Goal: Task Accomplishment & Management: Use online tool/utility

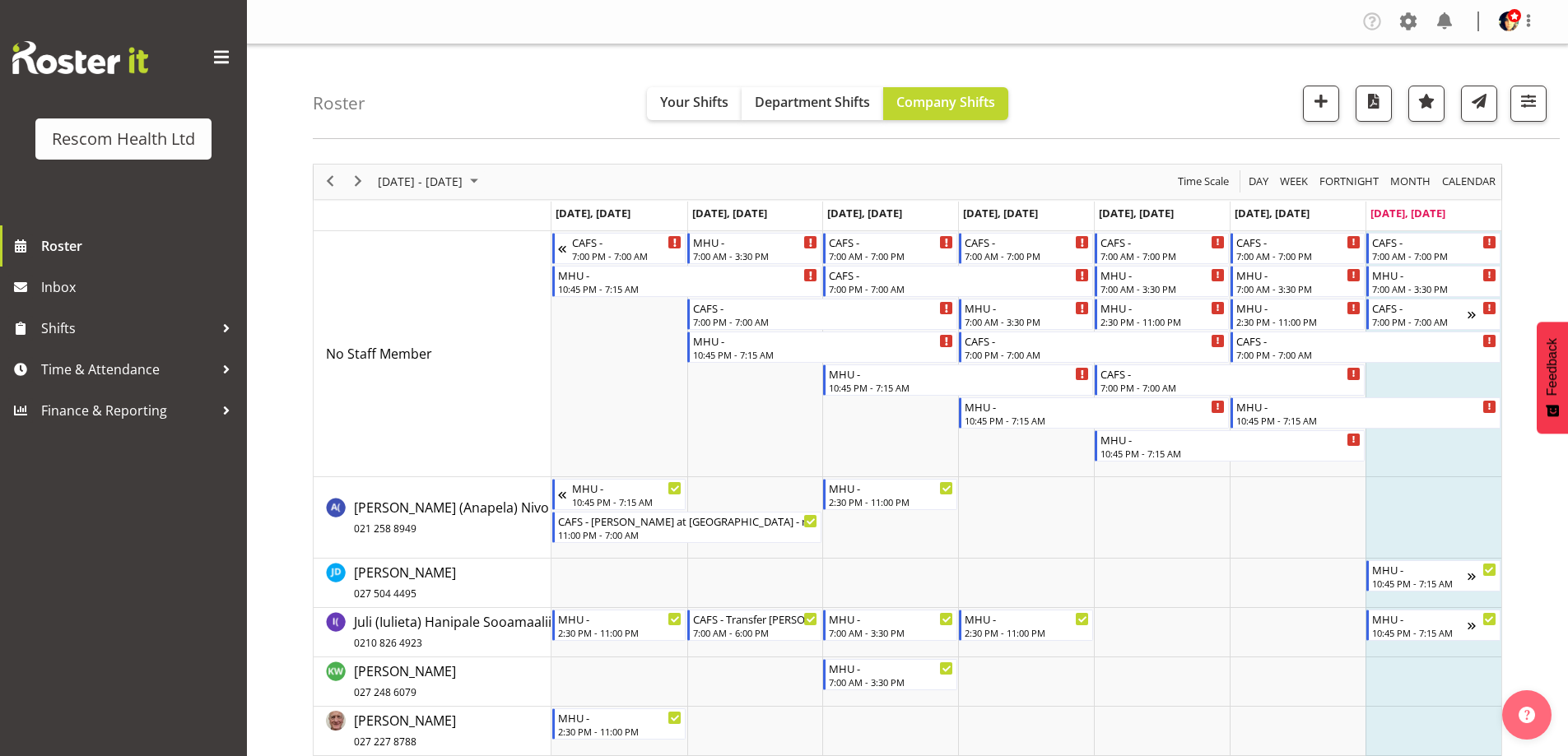
scroll to position [79, 0]
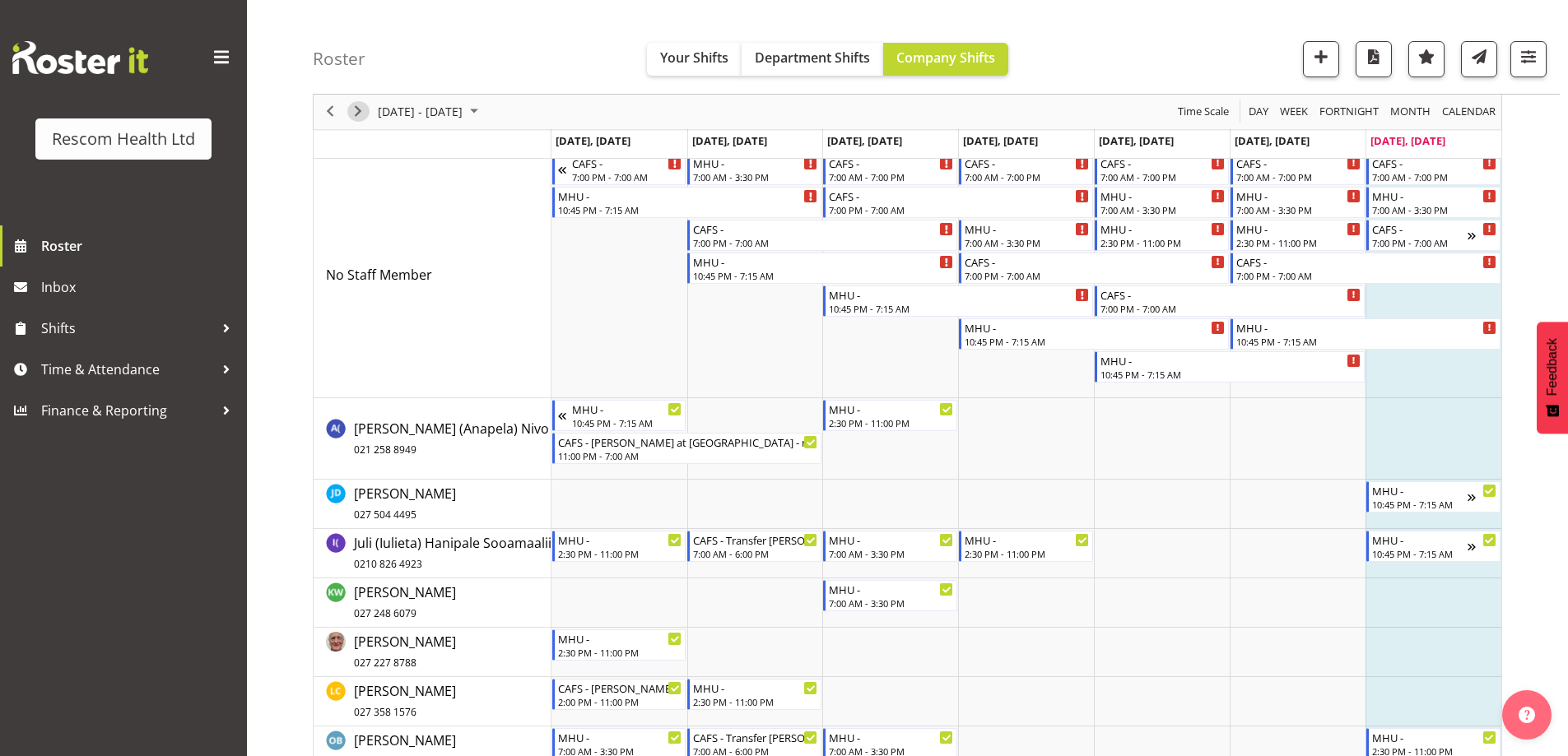
click at [352, 116] on span "Next" at bounding box center [357, 112] width 20 height 21
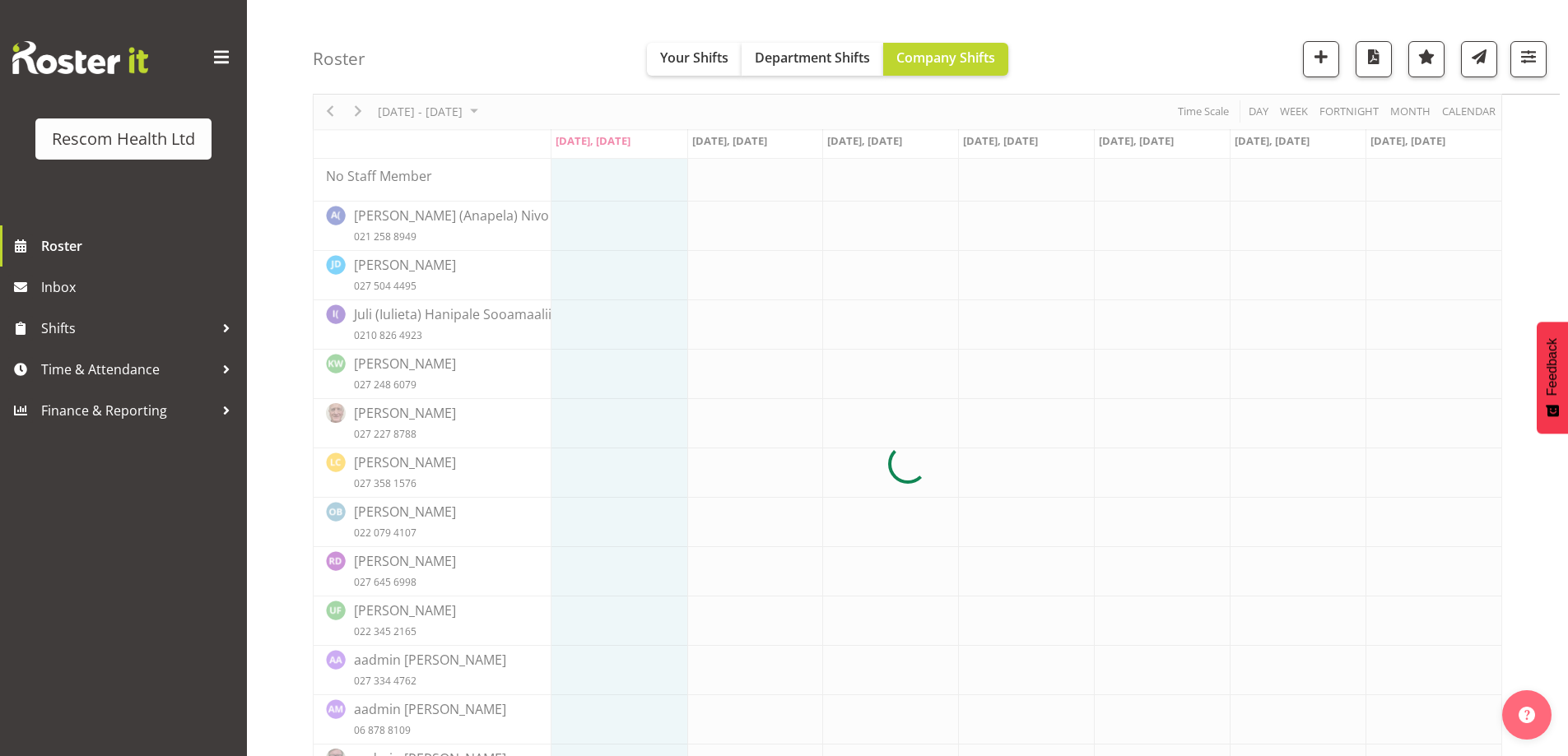
scroll to position [0, 0]
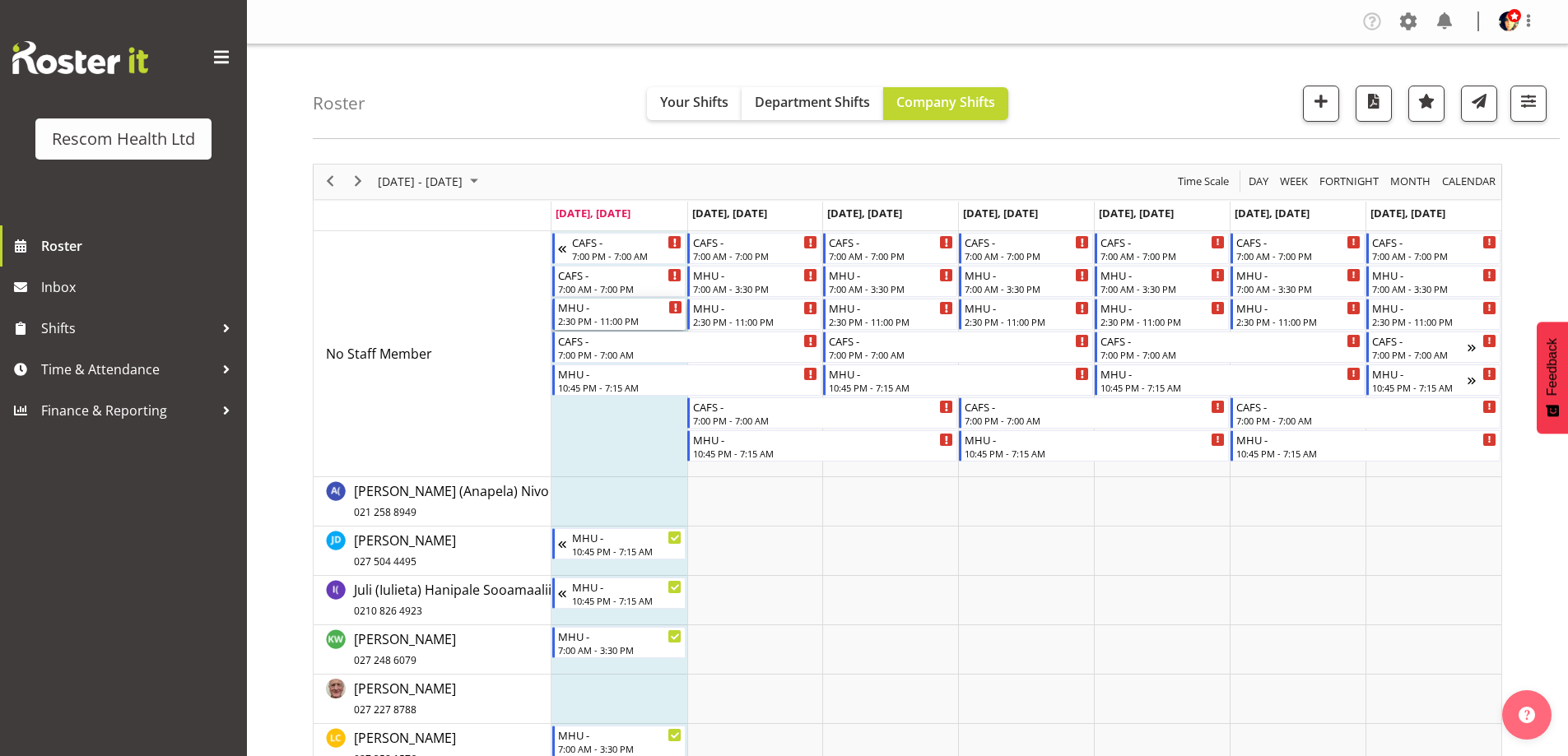
click at [625, 317] on div "2:30 PM - 11:00 PM" at bounding box center [621, 321] width 125 height 13
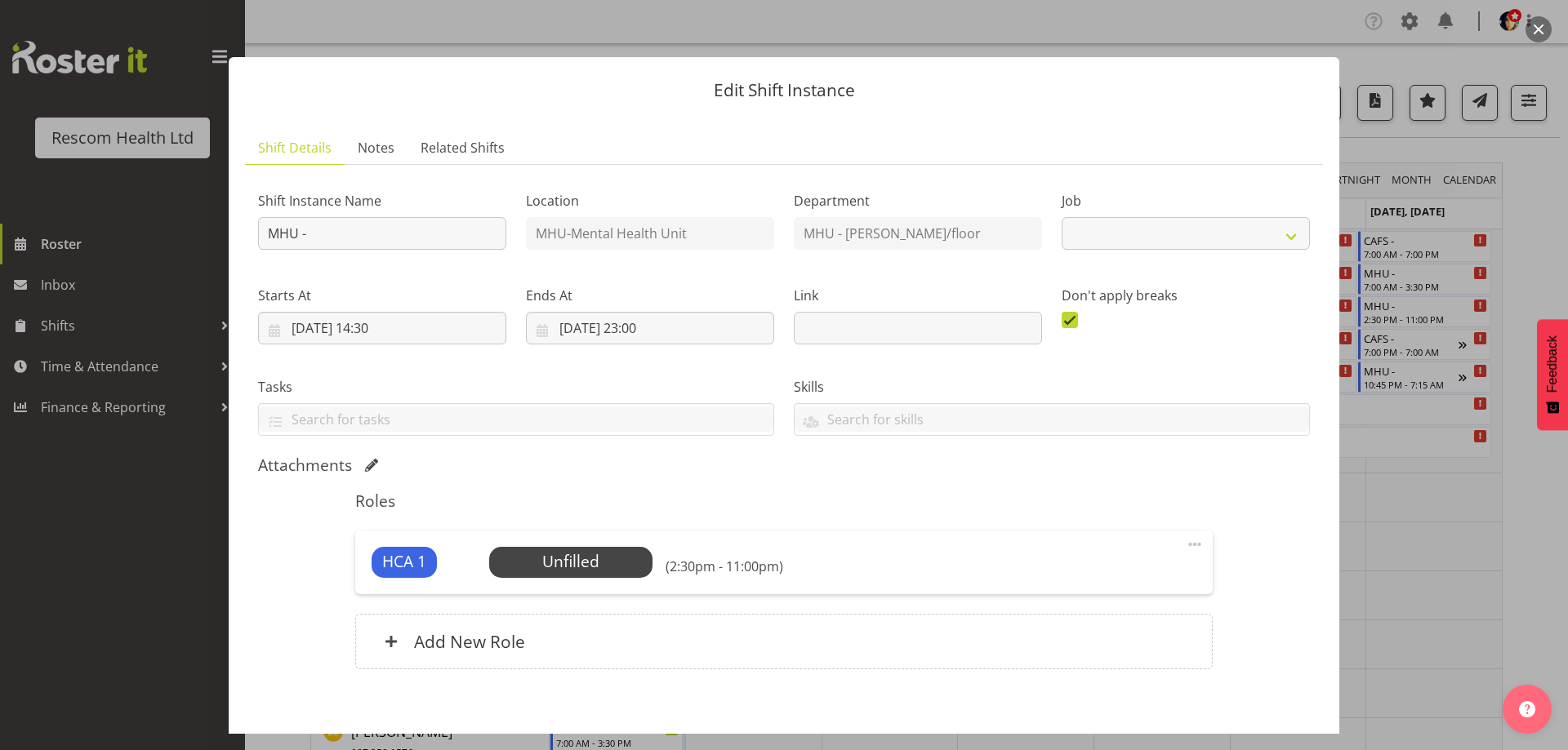
select select "4188"
click at [609, 560] on span "Select Employee" at bounding box center [570, 562] width 122 height 24
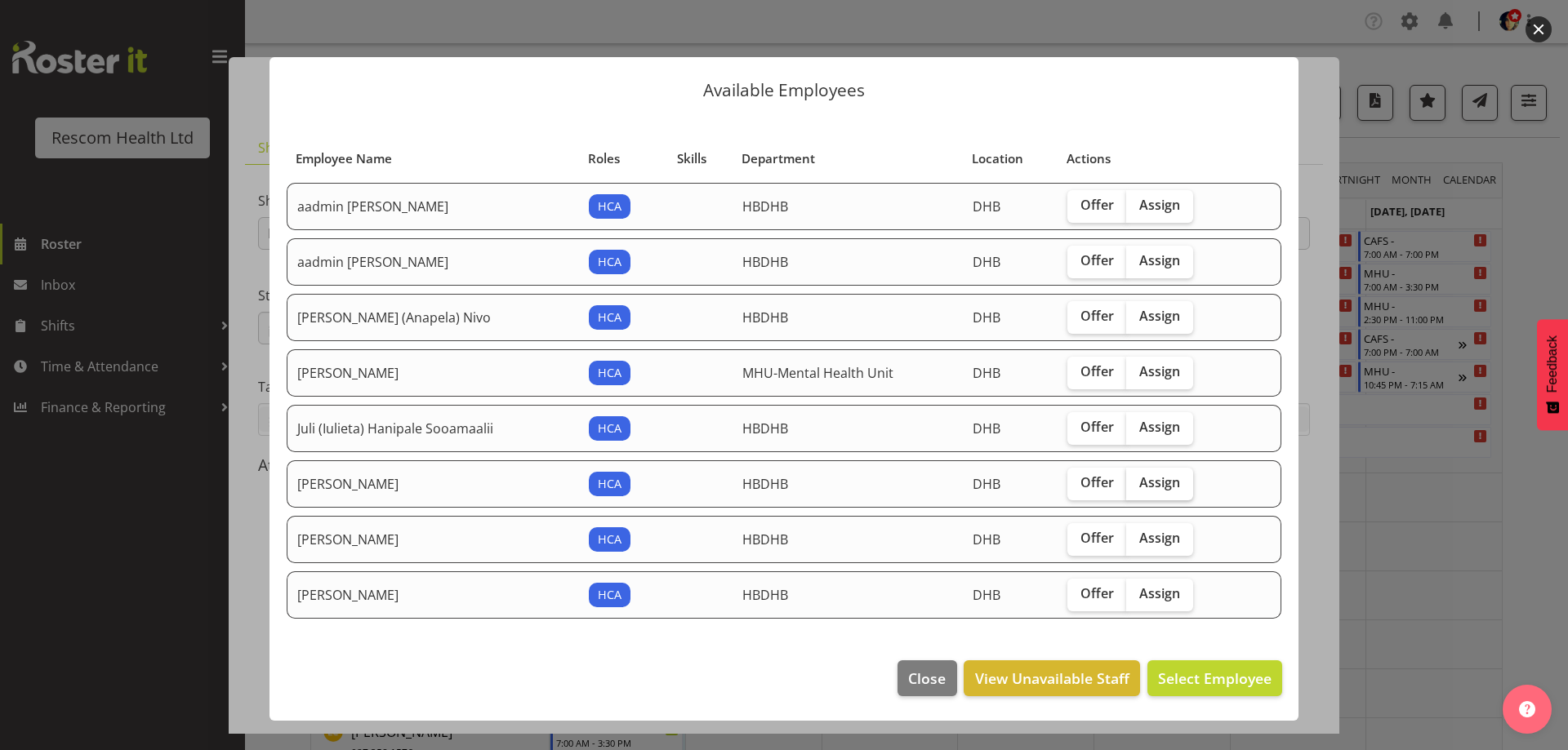
click at [1178, 473] on label "Assign" at bounding box center [1160, 484] width 67 height 32
click at [1137, 478] on input "Assign" at bounding box center [1132, 483] width 10 height 10
checkbox input "true"
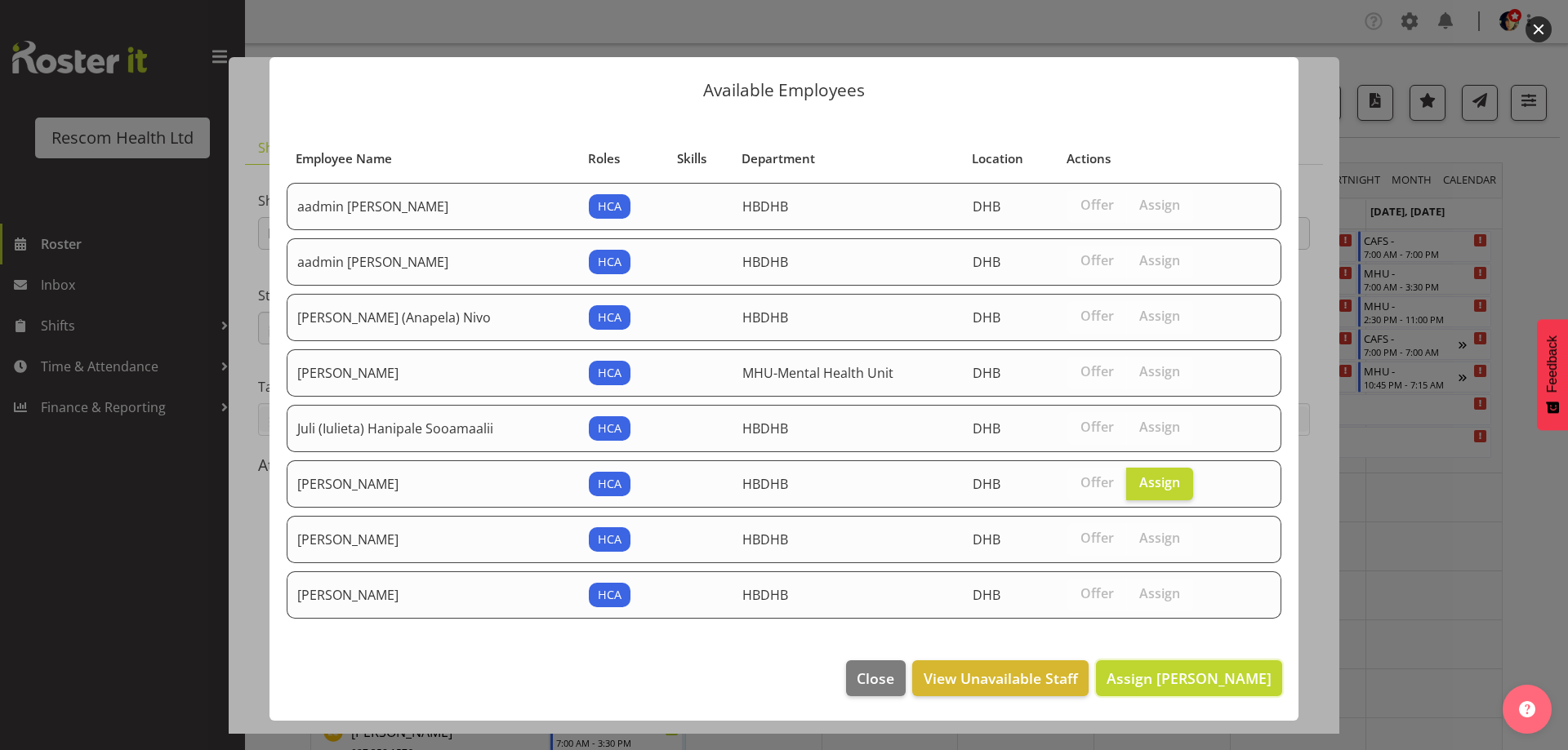
drag, startPoint x: 1176, startPoint y: 673, endPoint x: 681, endPoint y: 673, distance: 495.0
click at [1175, 673] on span "Assign [PERSON_NAME]" at bounding box center [1189, 678] width 165 height 20
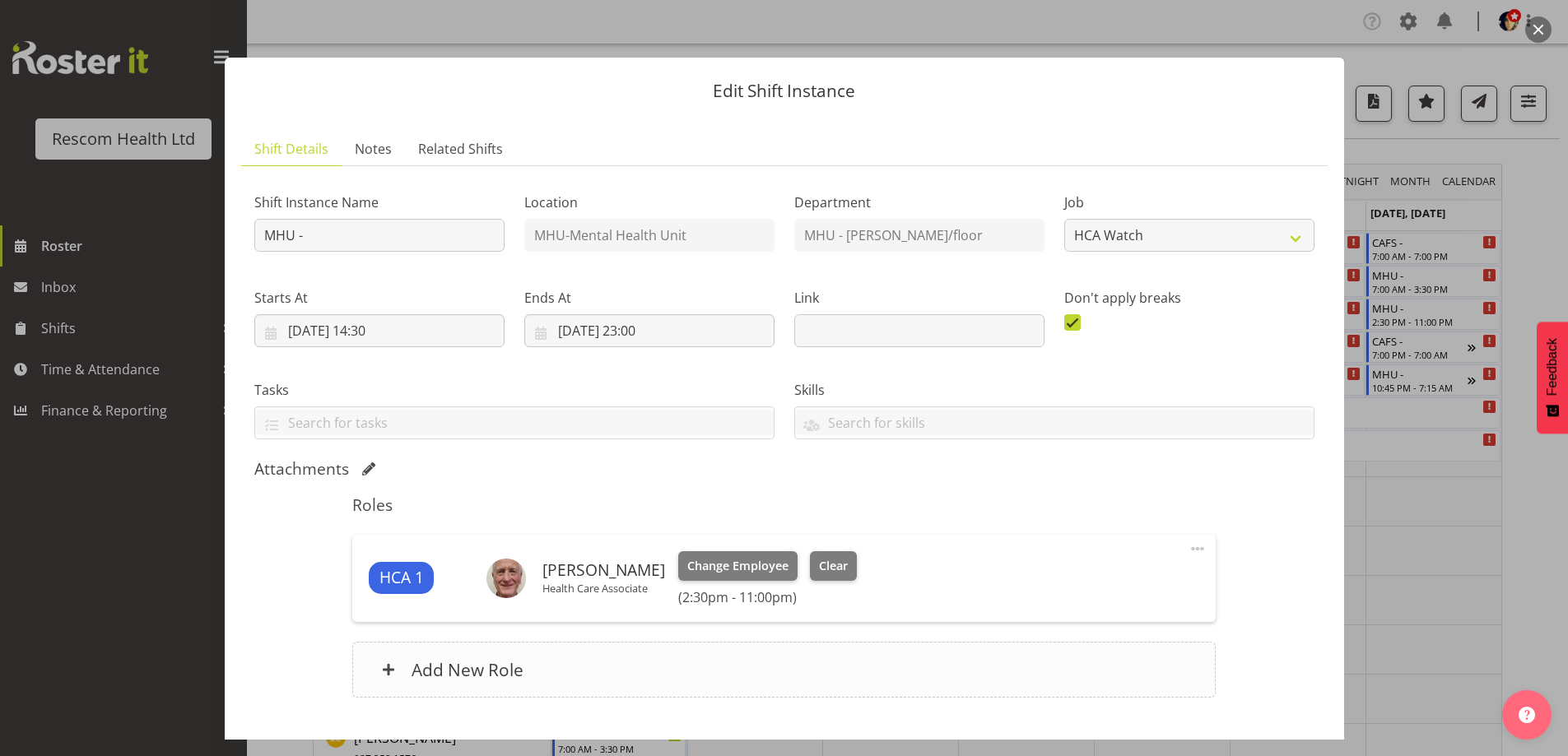
click at [524, 673] on div "Add New Role" at bounding box center [784, 669] width 863 height 56
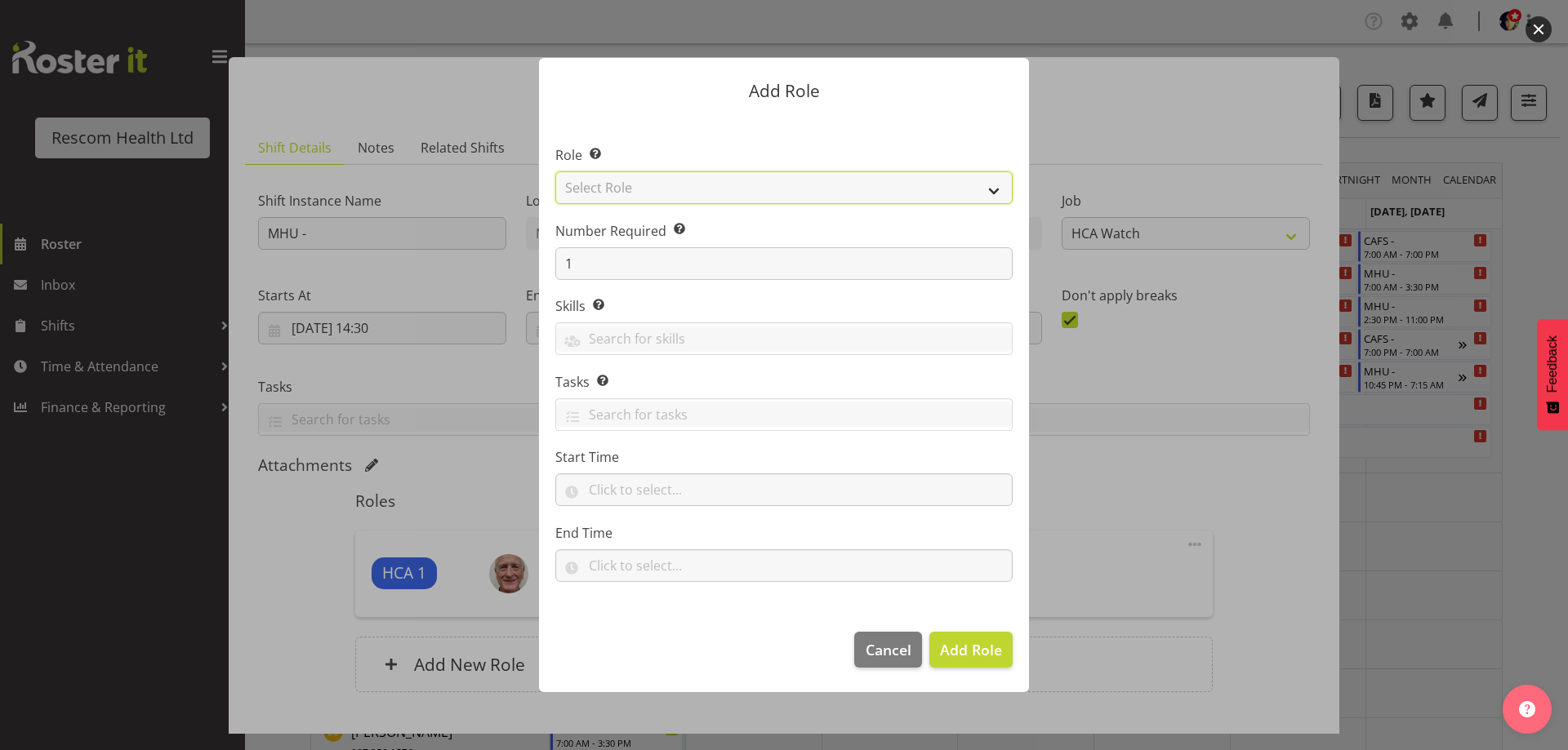
click at [680, 194] on select "Select Role HCA" at bounding box center [784, 188] width 458 height 32
select select "1100"
click at [556, 172] on select "Select Role HCA" at bounding box center [784, 188] width 458 height 32
click at [986, 668] on footer "Cancel Add Role" at bounding box center [784, 654] width 490 height 77
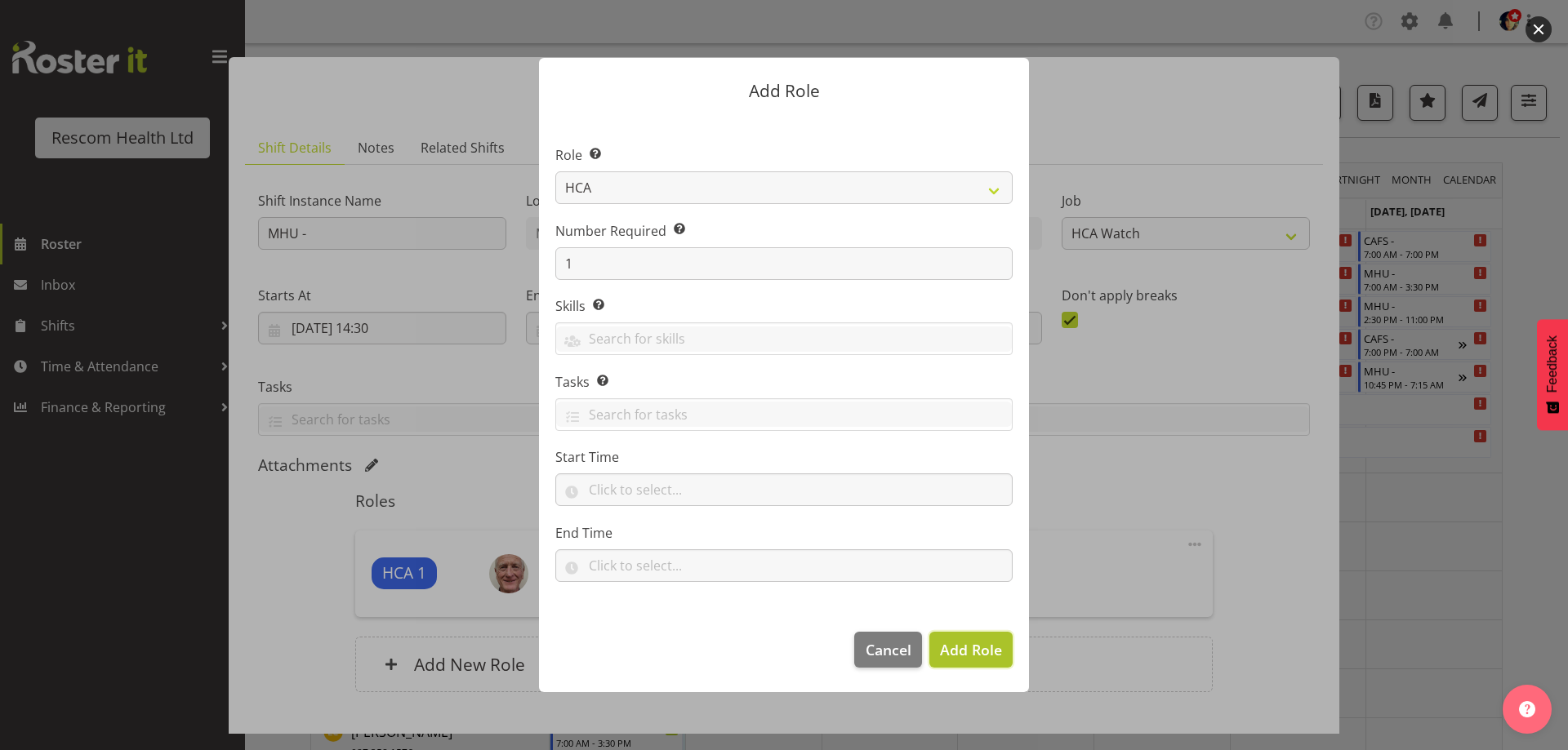
click at [983, 647] on span "Add Role" at bounding box center [971, 650] width 62 height 20
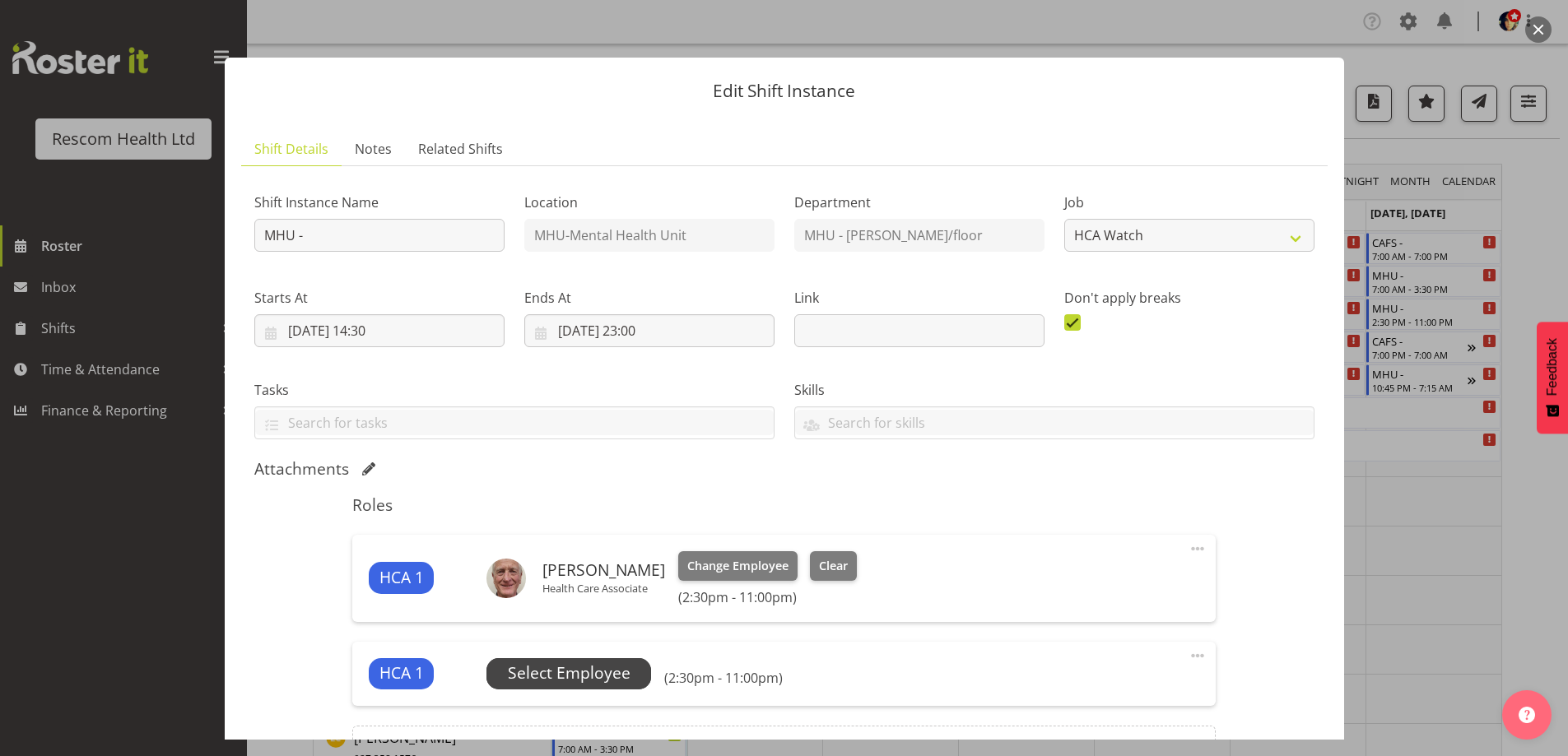
click at [523, 669] on span "Select Employee" at bounding box center [568, 674] width 123 height 24
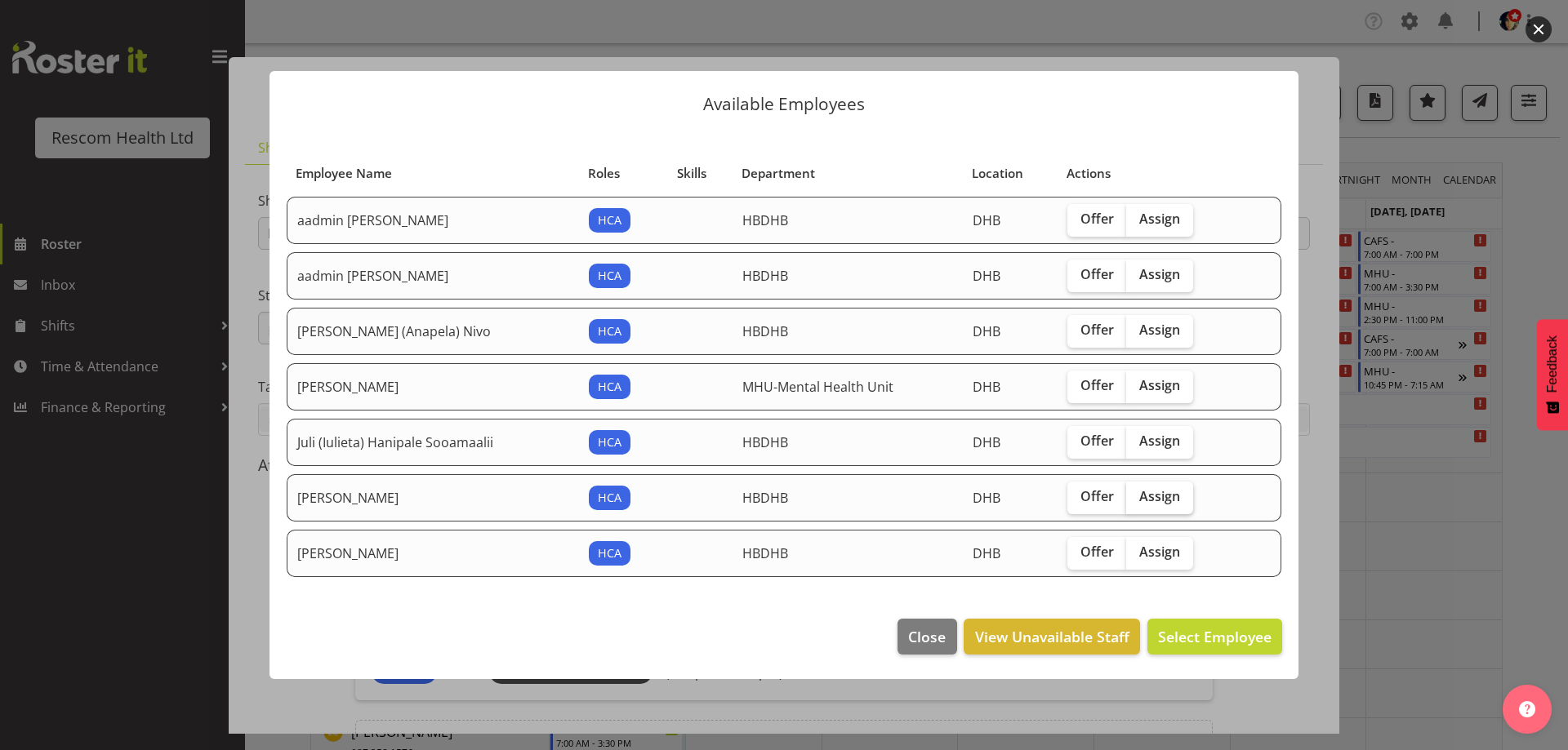
click at [1162, 498] on span "Assign" at bounding box center [1160, 496] width 41 height 16
click at [1137, 498] on input "Assign" at bounding box center [1132, 497] width 10 height 10
checkbox input "true"
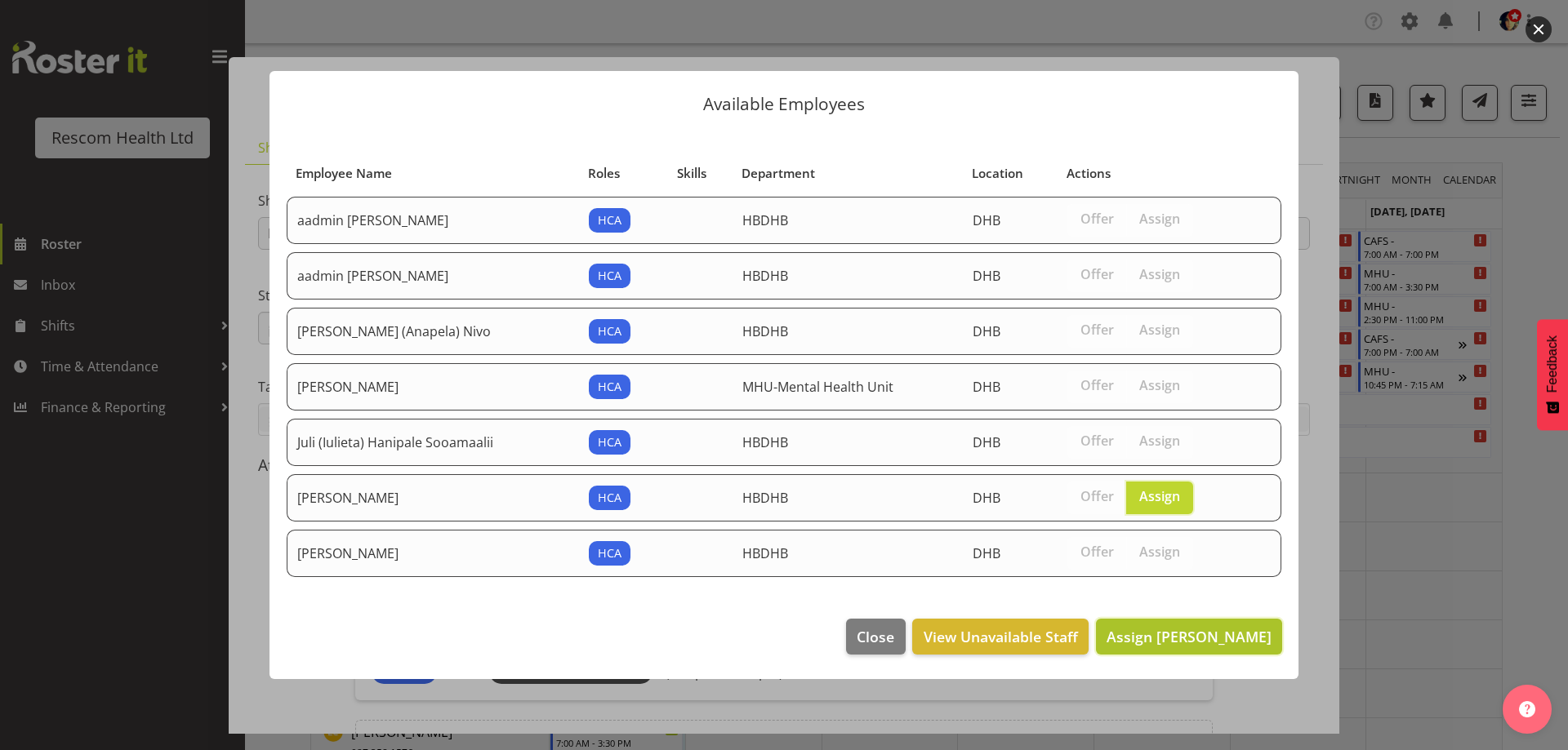
click at [1212, 633] on span "Assign [PERSON_NAME]" at bounding box center [1189, 636] width 165 height 20
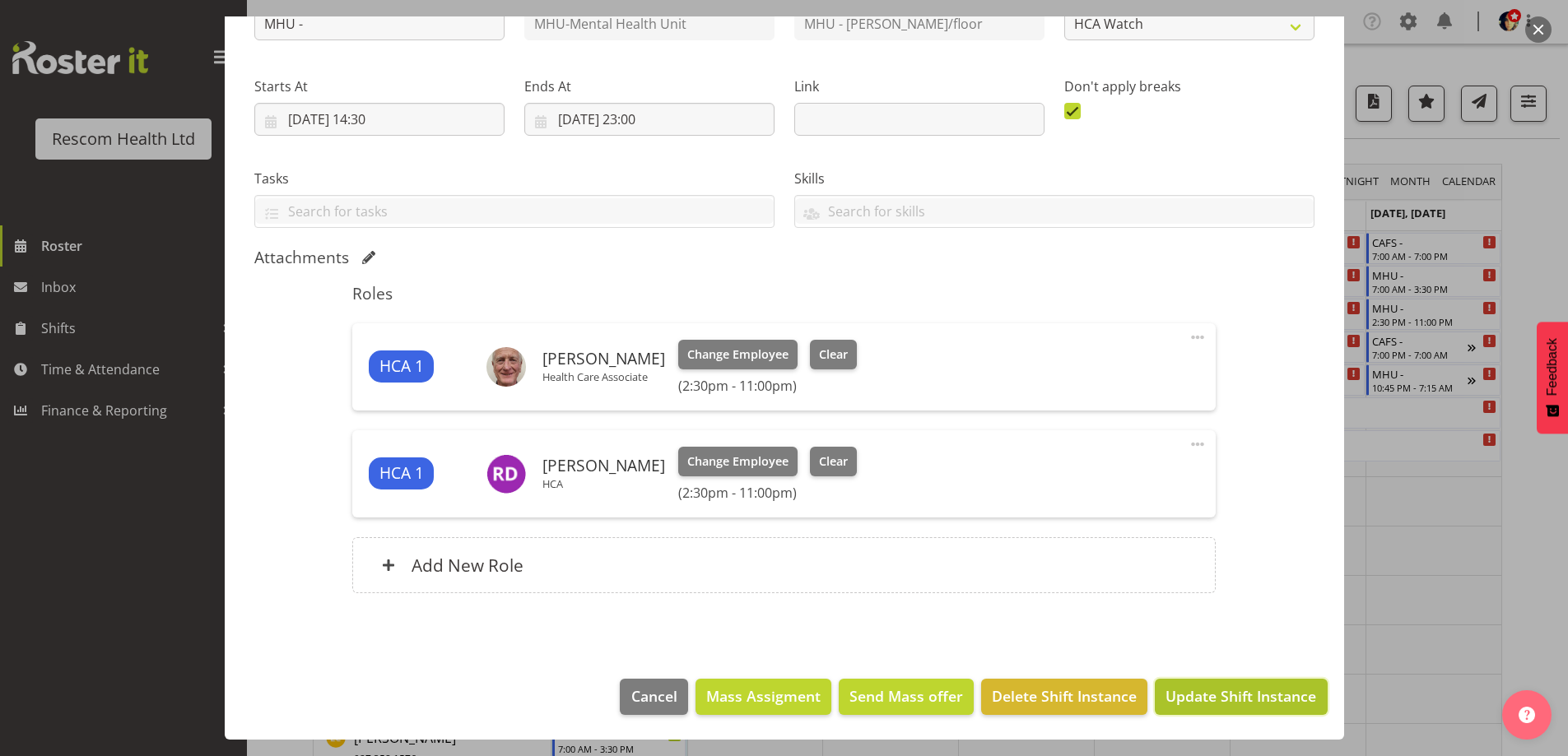
click at [1244, 688] on span "Update Shift Instance" at bounding box center [1241, 696] width 151 height 21
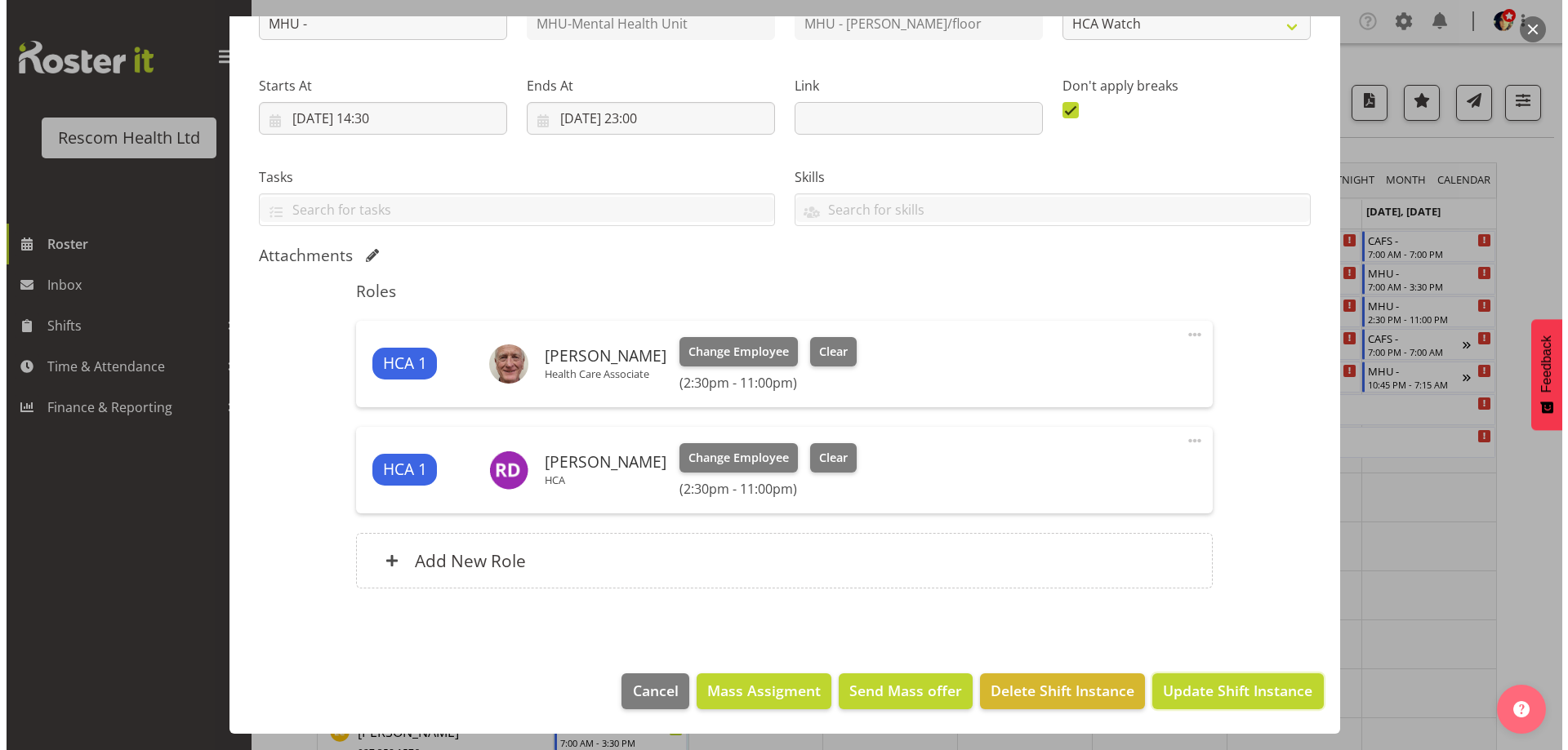
scroll to position [145, 0]
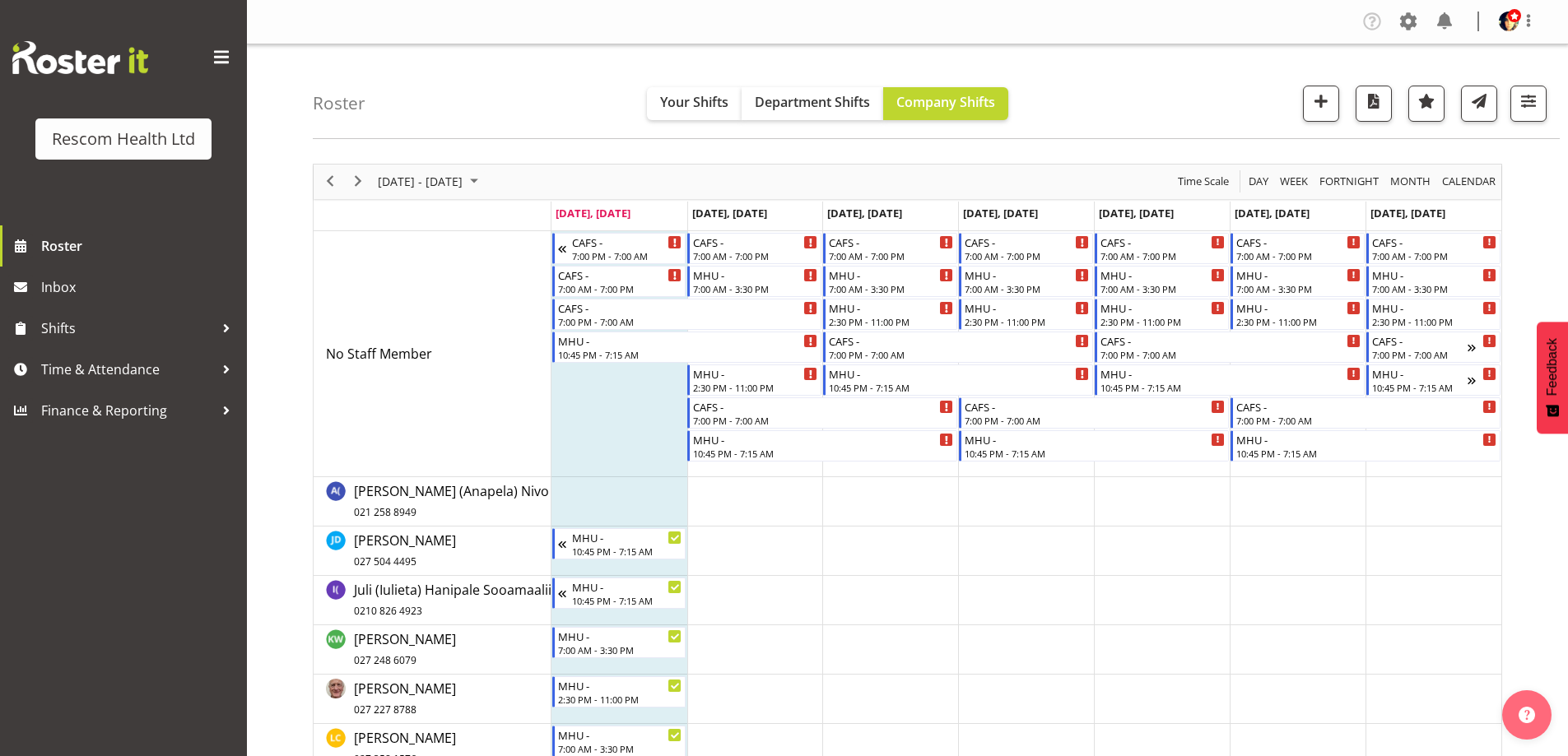
click at [751, 279] on div "MHU -" at bounding box center [754, 274] width 124 height 16
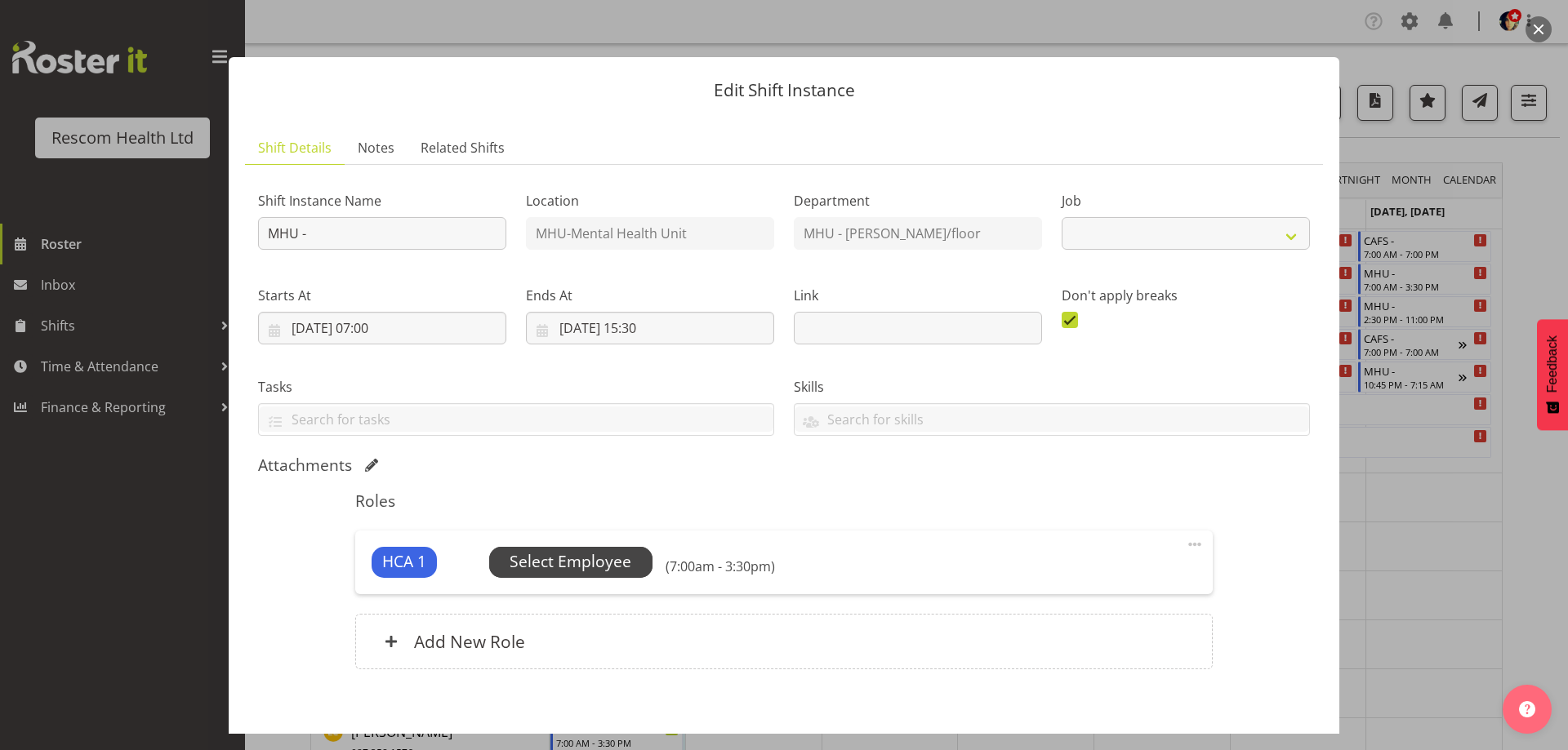
select select "4188"
click at [578, 560] on span "Select Employee" at bounding box center [570, 562] width 122 height 24
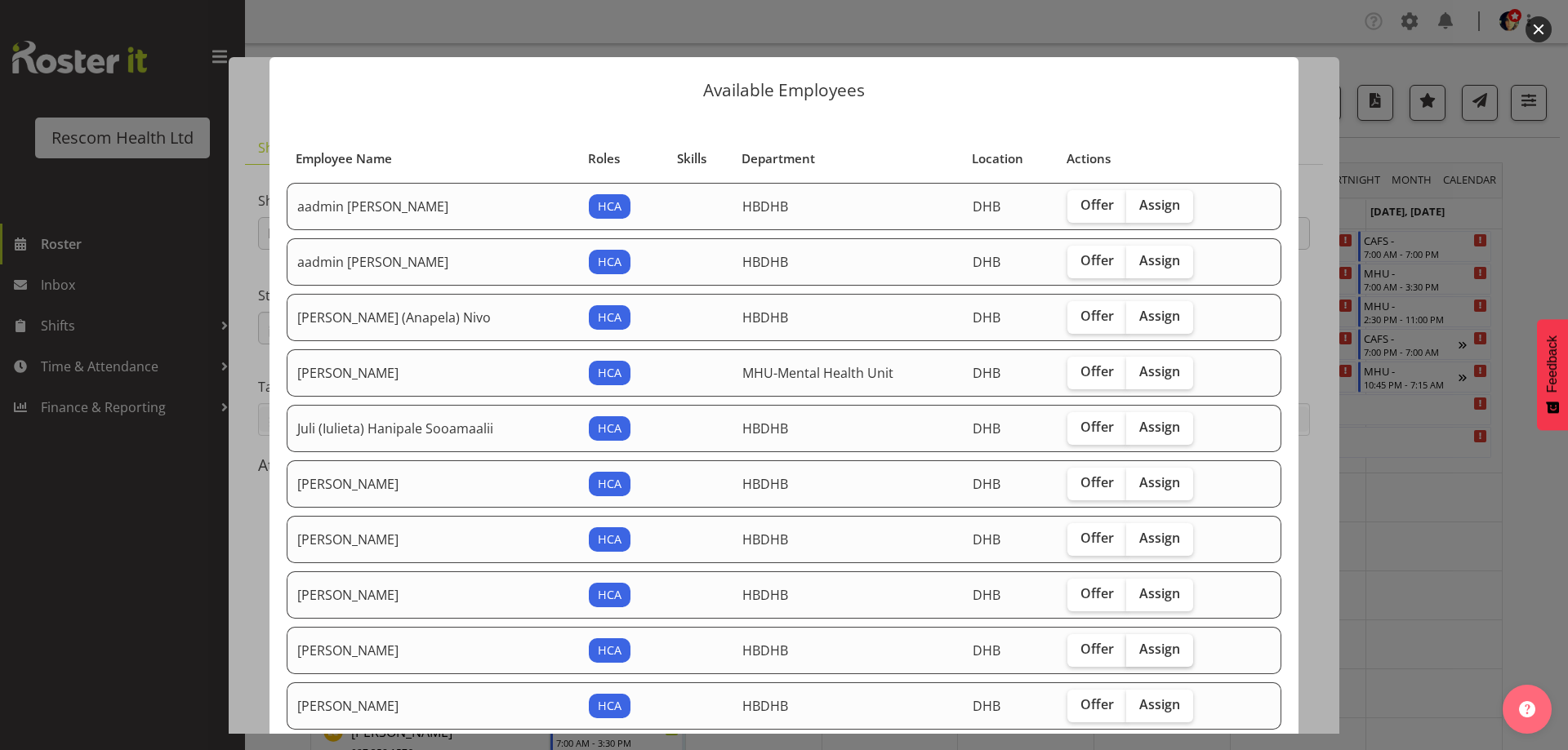
click at [1155, 651] on span "Assign" at bounding box center [1160, 649] width 41 height 16
click at [1137, 651] on input "Assign" at bounding box center [1132, 650] width 10 height 10
checkbox input "true"
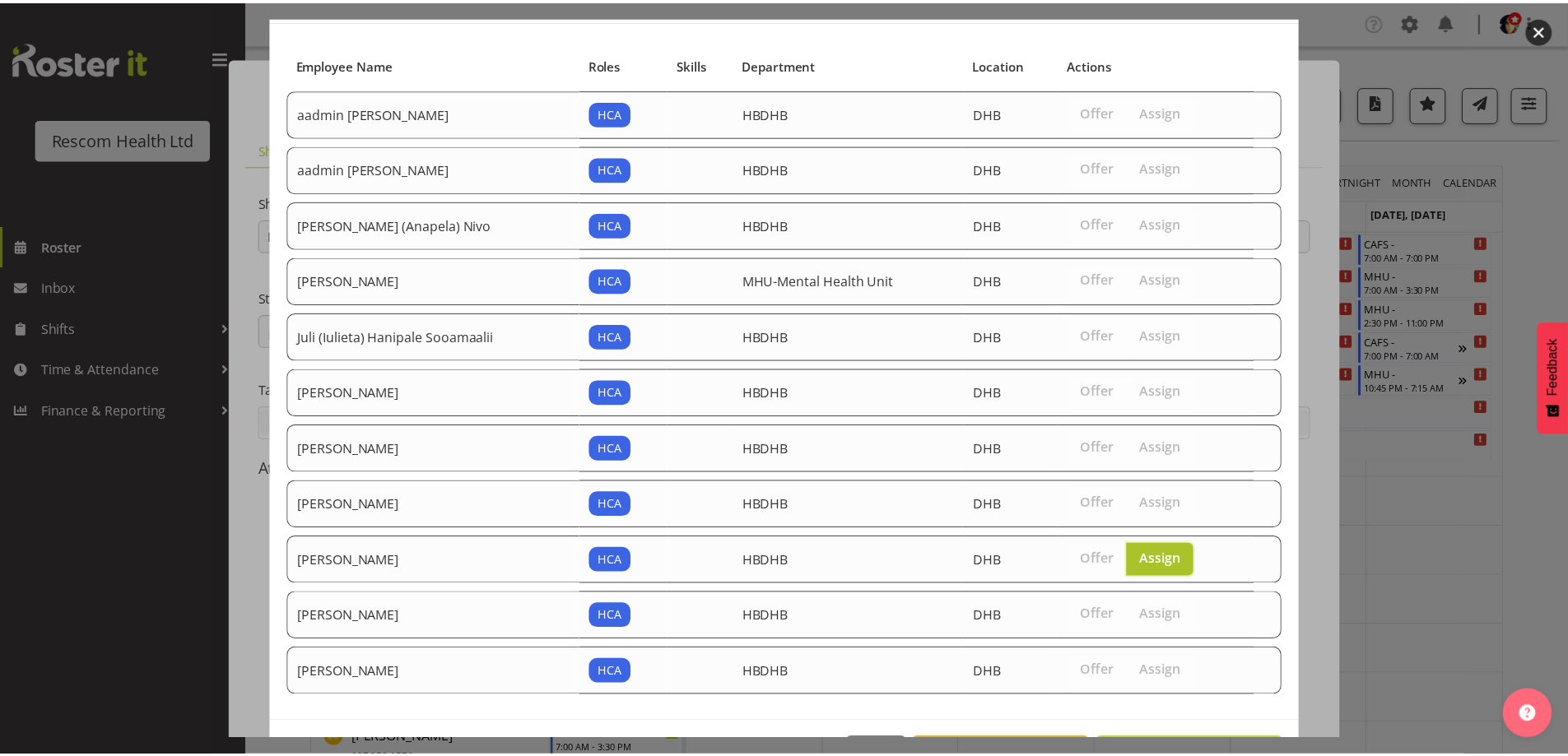
scroll to position [154, 0]
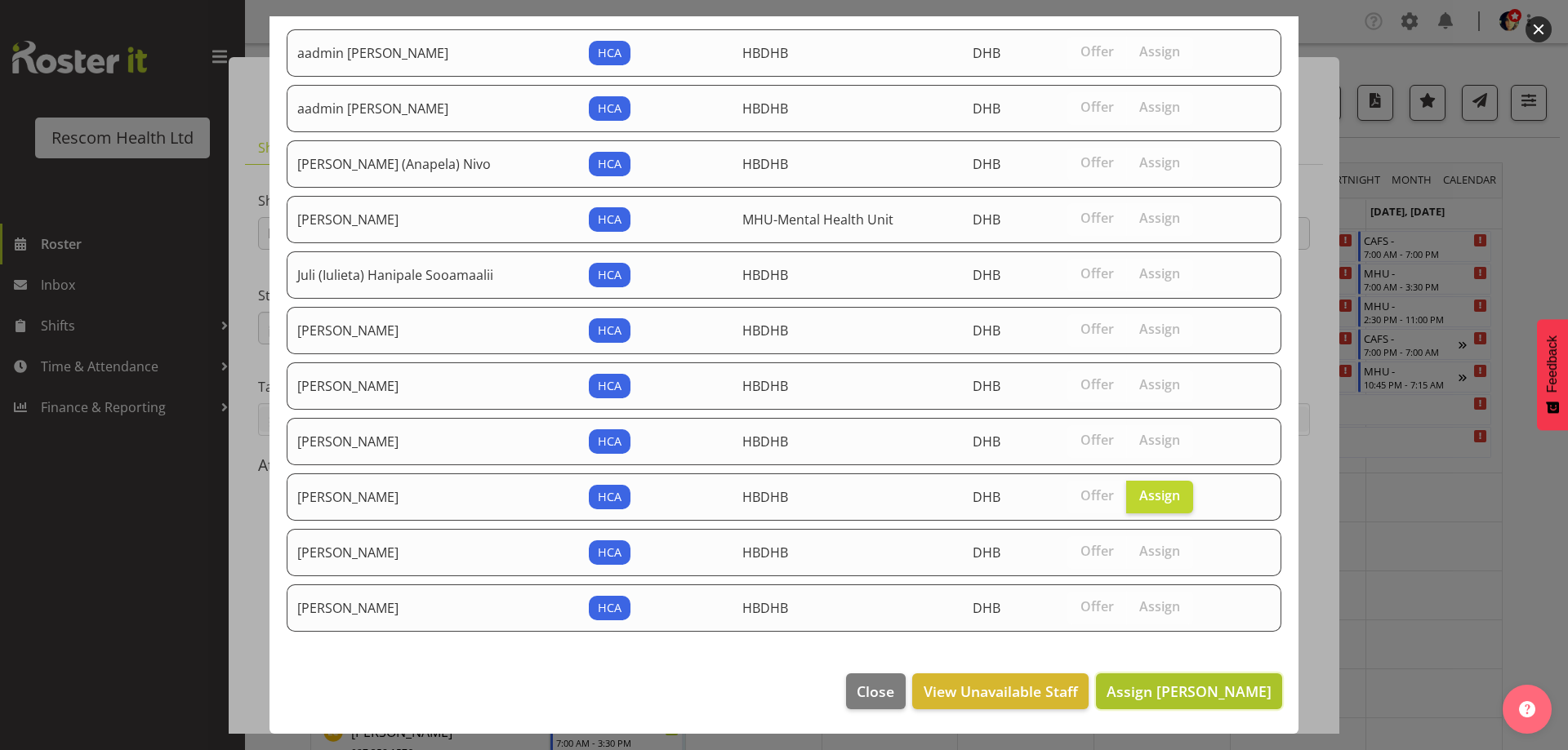
click at [1200, 695] on span "Assign [PERSON_NAME]" at bounding box center [1189, 691] width 165 height 20
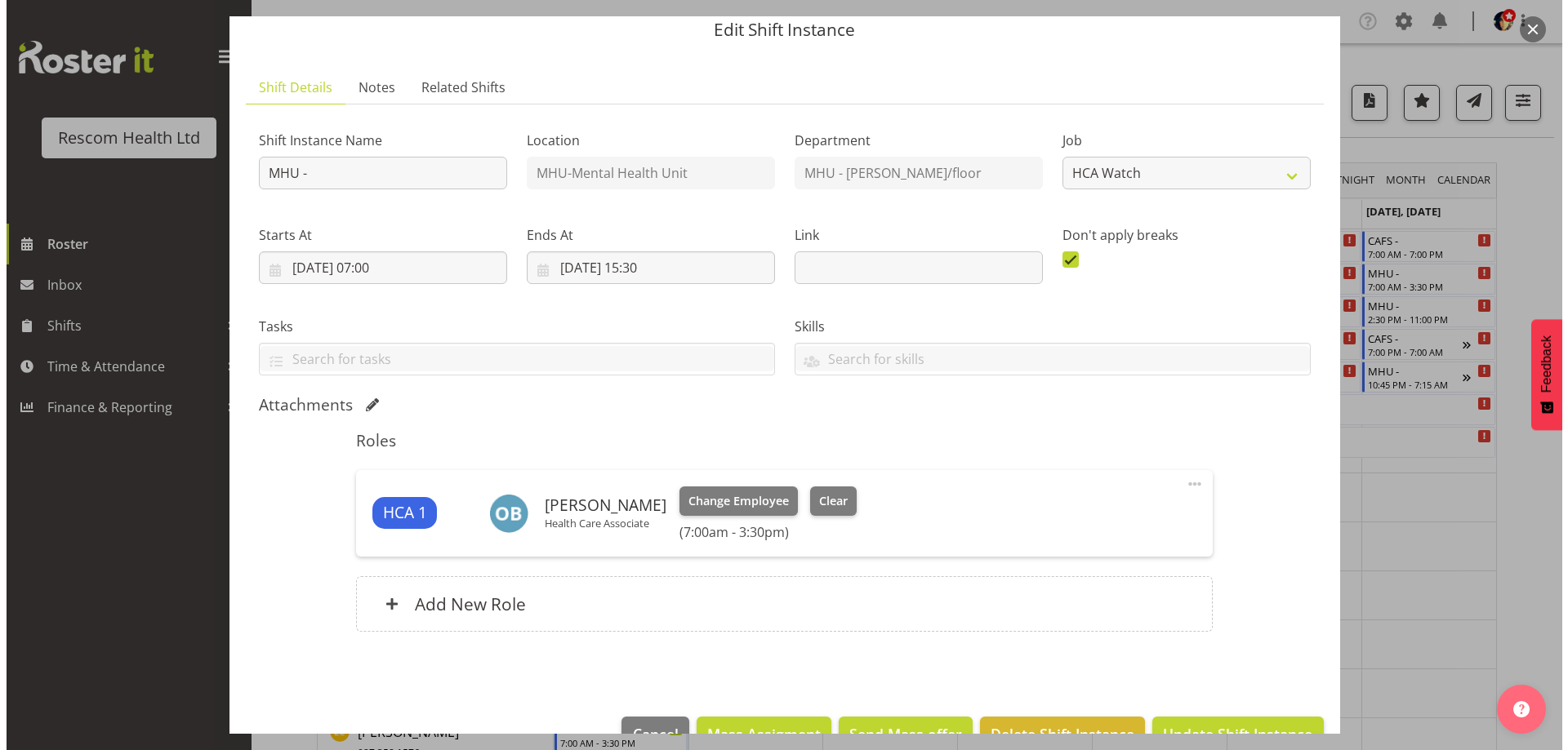
scroll to position [104, 0]
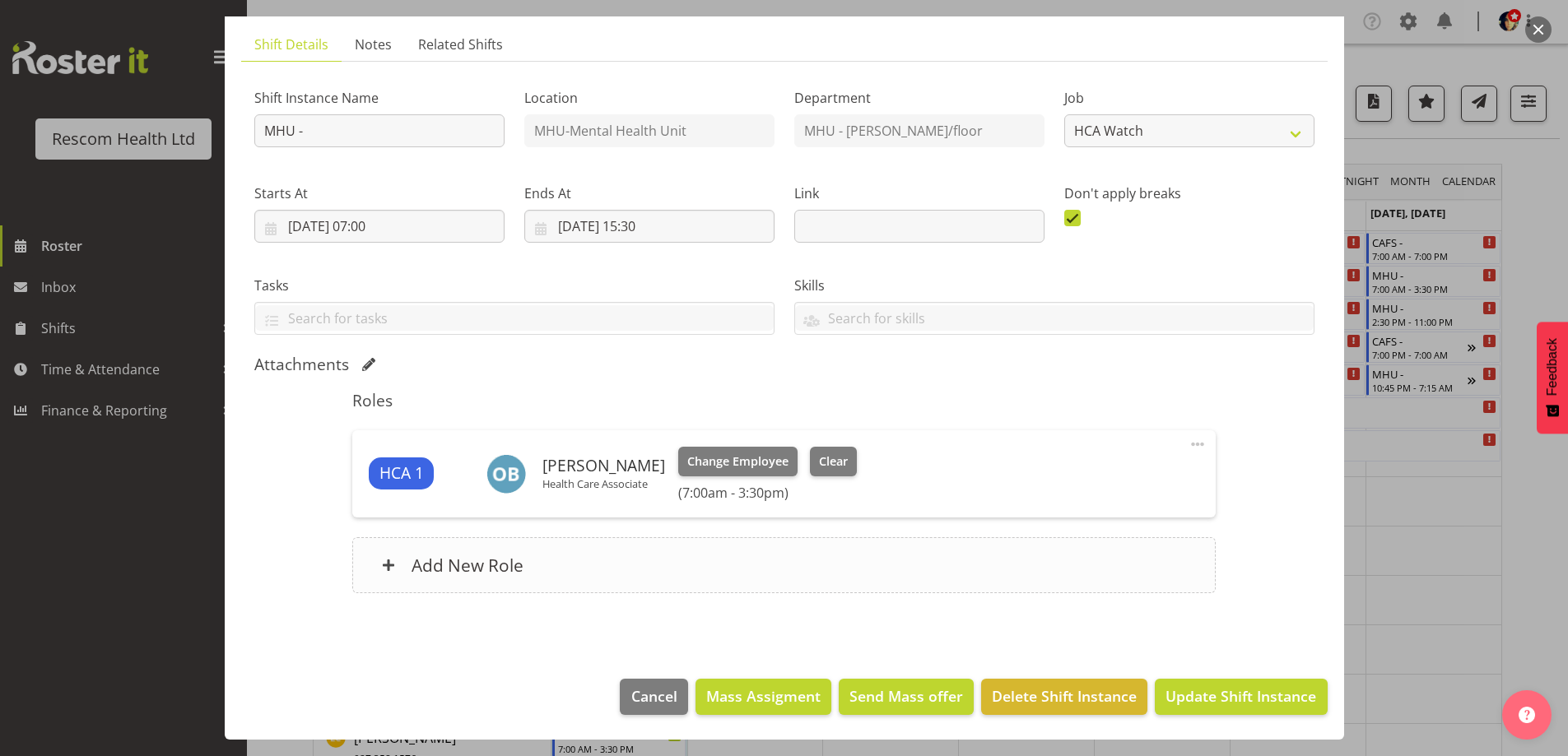
click at [455, 561] on h6 "Add New Role" at bounding box center [467, 565] width 112 height 21
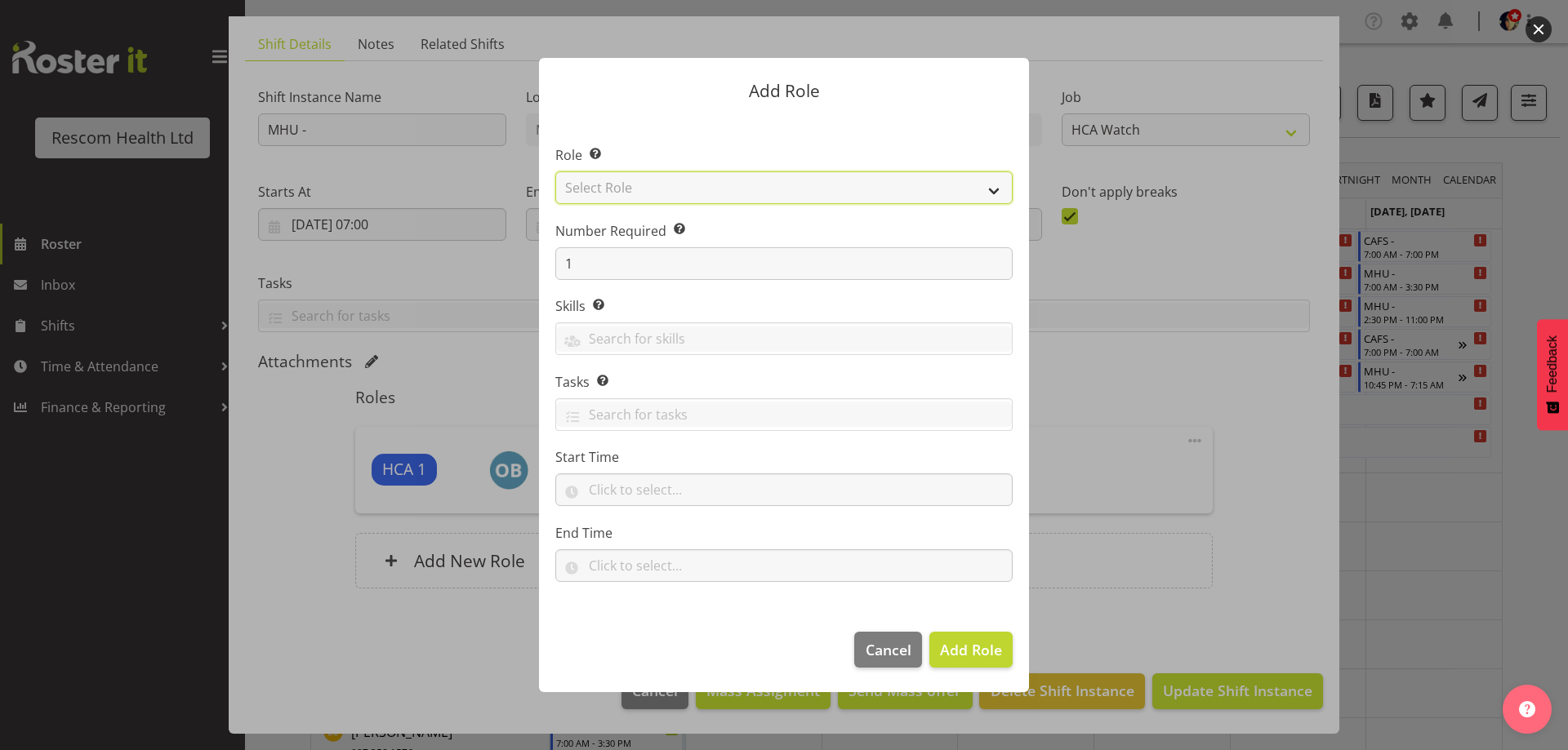
click at [594, 185] on select "Select Role HCA" at bounding box center [784, 188] width 458 height 32
select select "1100"
click at [556, 172] on select "Select Role HCA" at bounding box center [784, 188] width 458 height 32
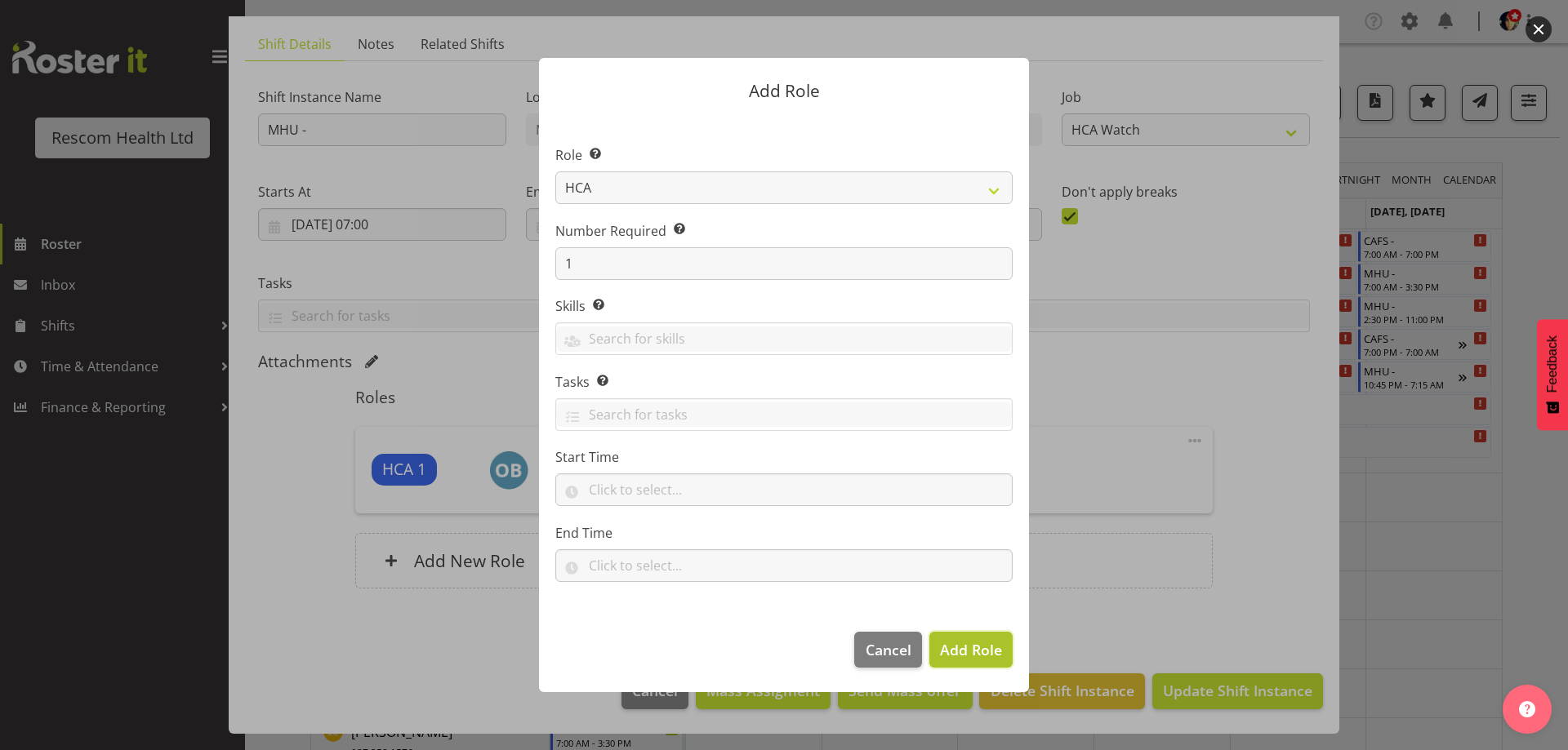
click at [978, 657] on span "Add Role" at bounding box center [971, 650] width 62 height 20
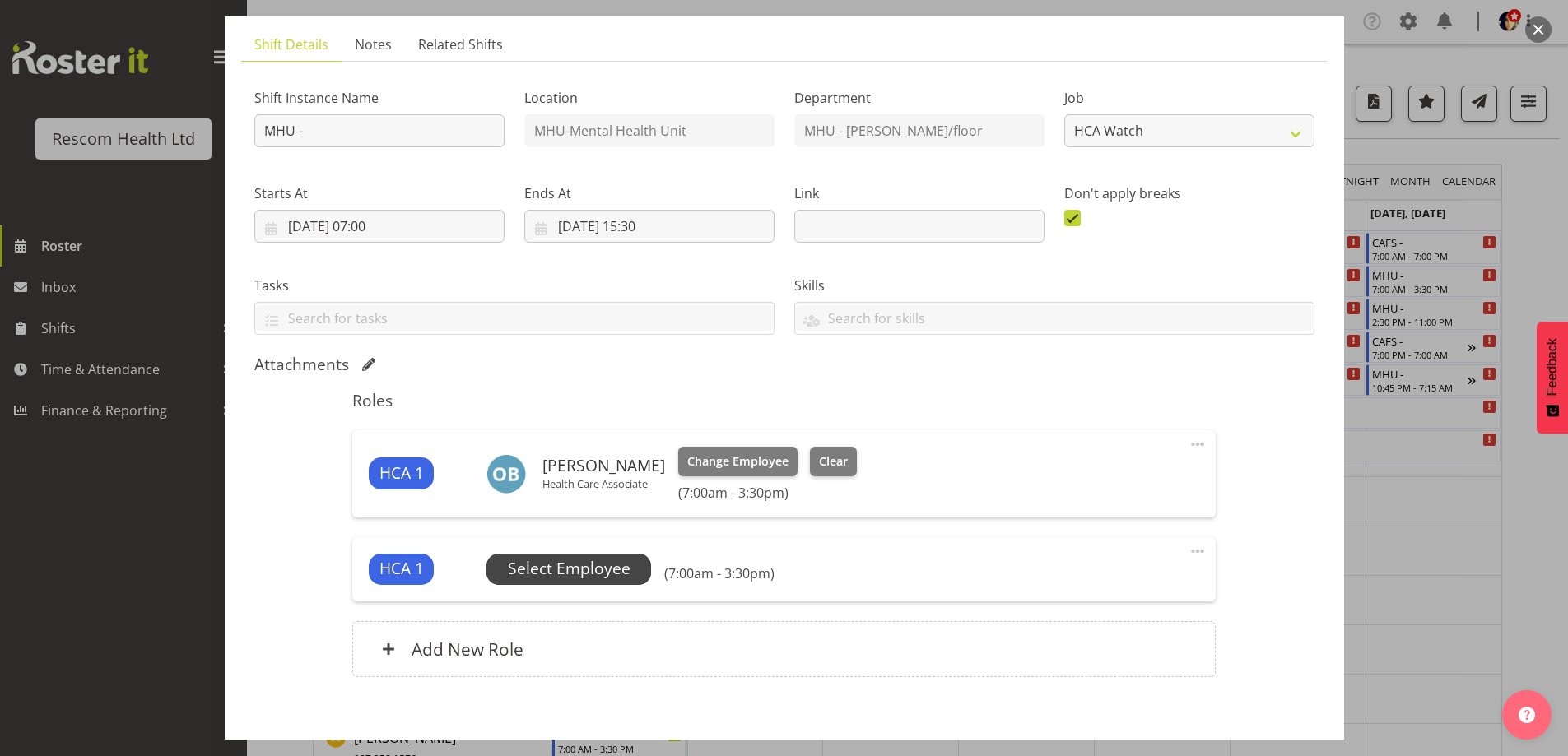
click at [577, 579] on span "Select Employee" at bounding box center [568, 569] width 123 height 24
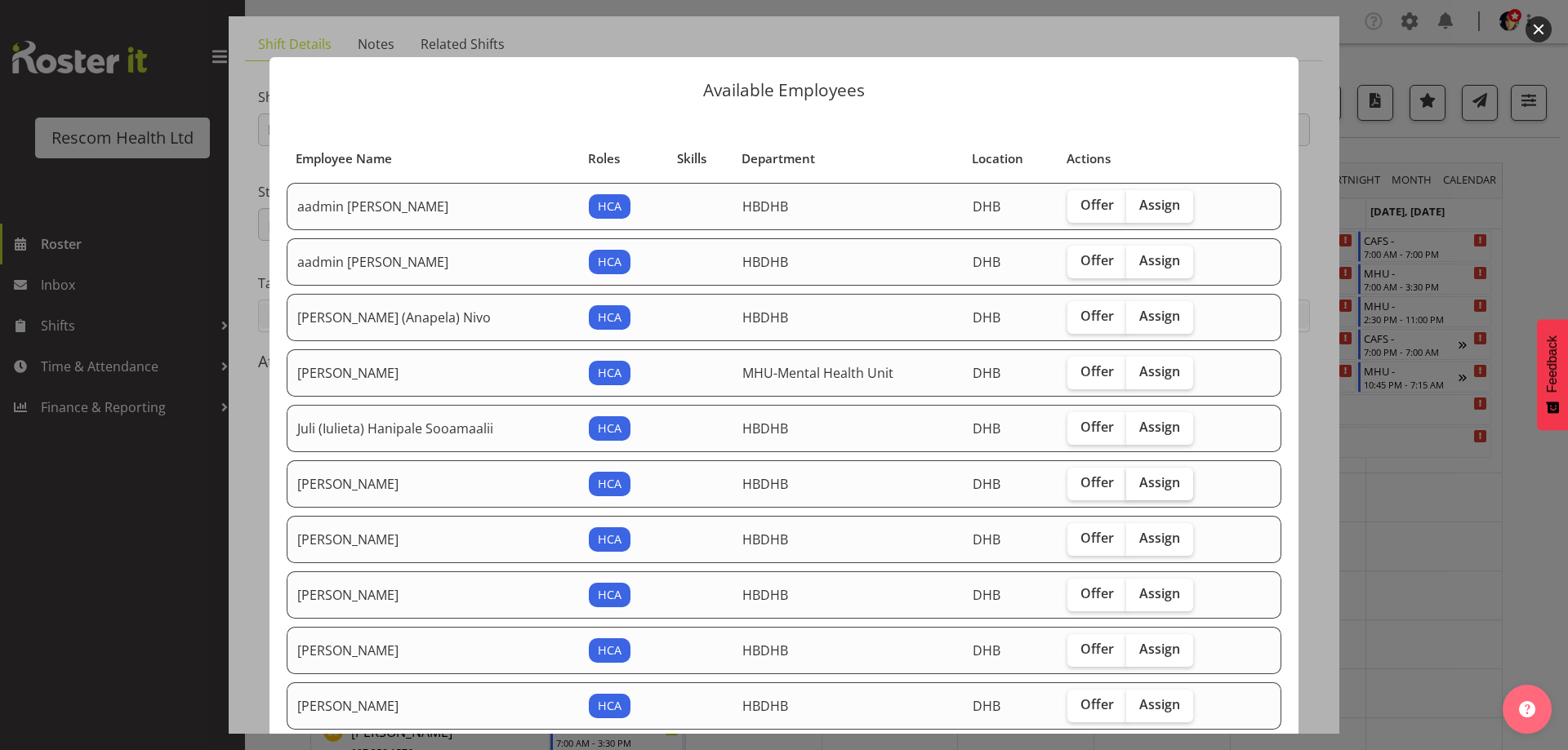
click at [1139, 480] on span "Assign" at bounding box center [1160, 482] width 41 height 16
click at [1136, 480] on input "Assign" at bounding box center [1132, 483] width 10 height 10
checkbox input "true"
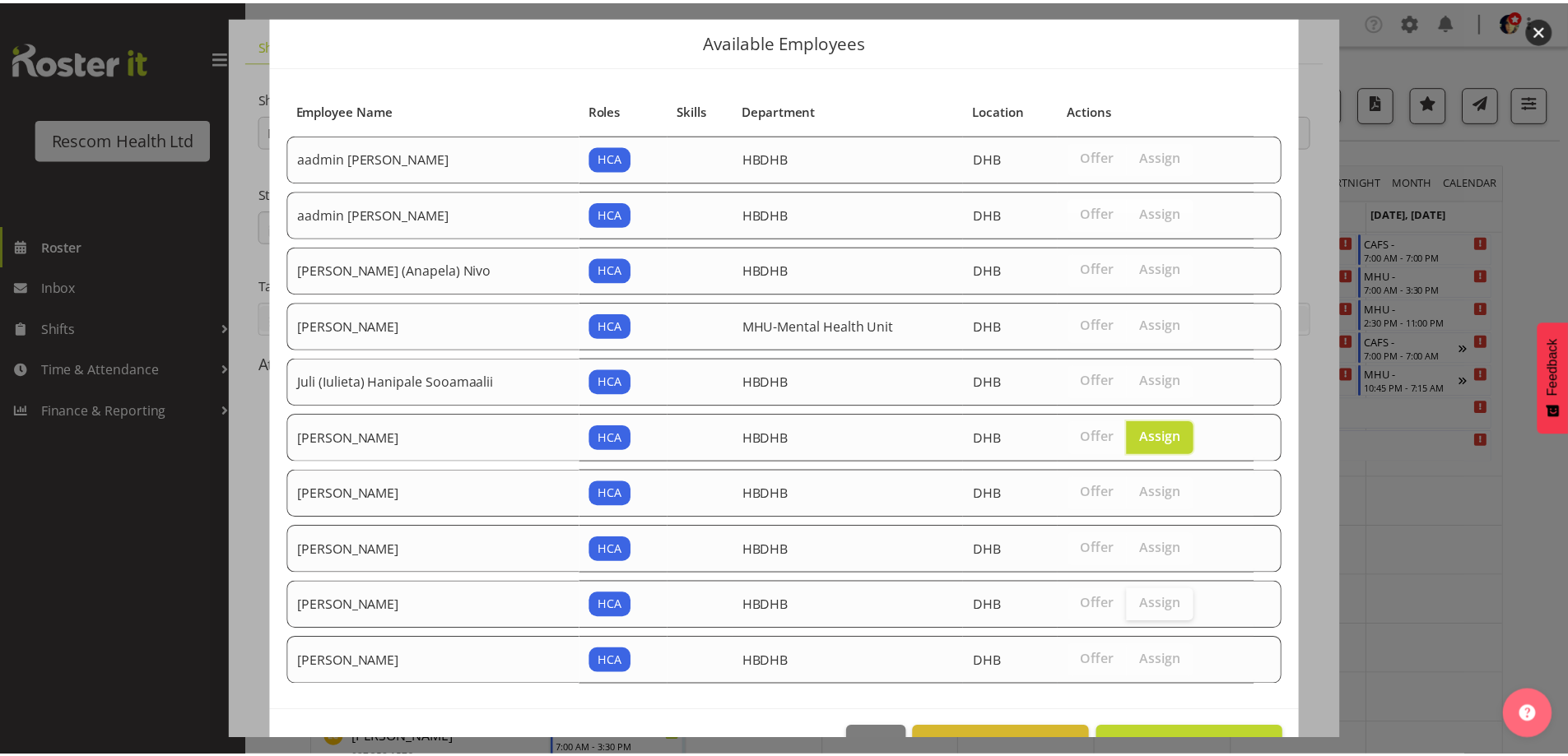
scroll to position [99, 0]
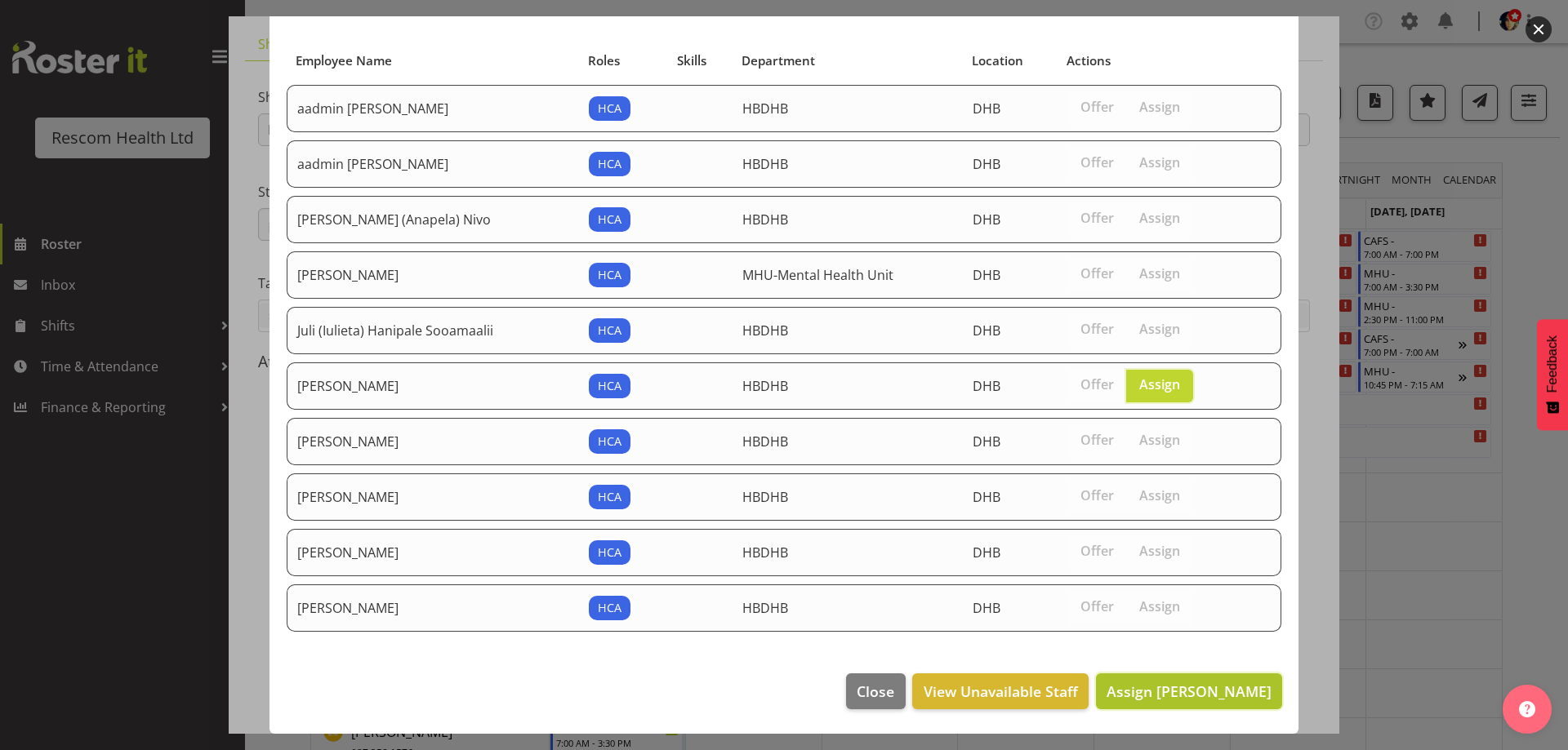
click at [1212, 696] on span "Assign [PERSON_NAME]" at bounding box center [1189, 691] width 165 height 20
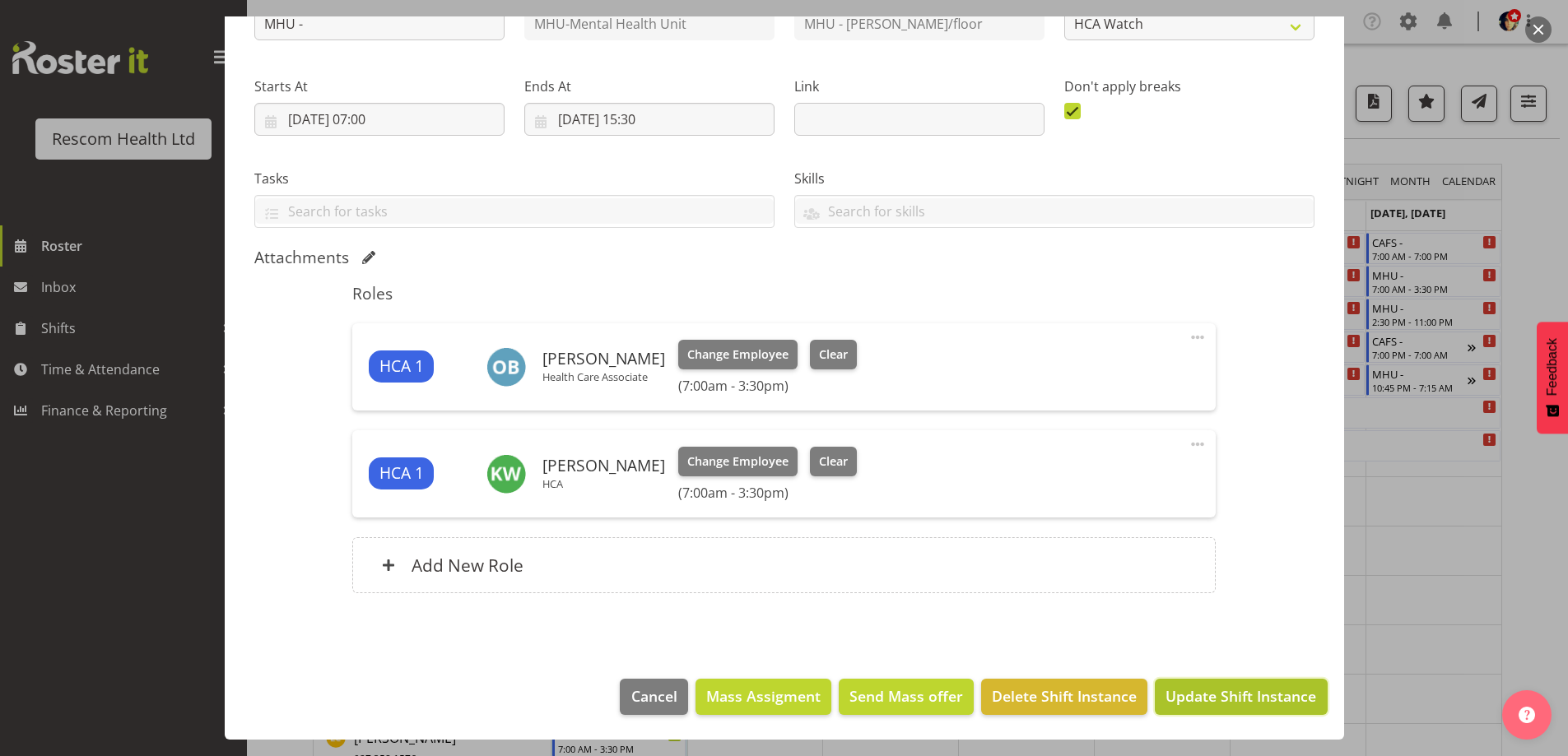
click at [1240, 700] on span "Update Shift Instance" at bounding box center [1241, 696] width 151 height 21
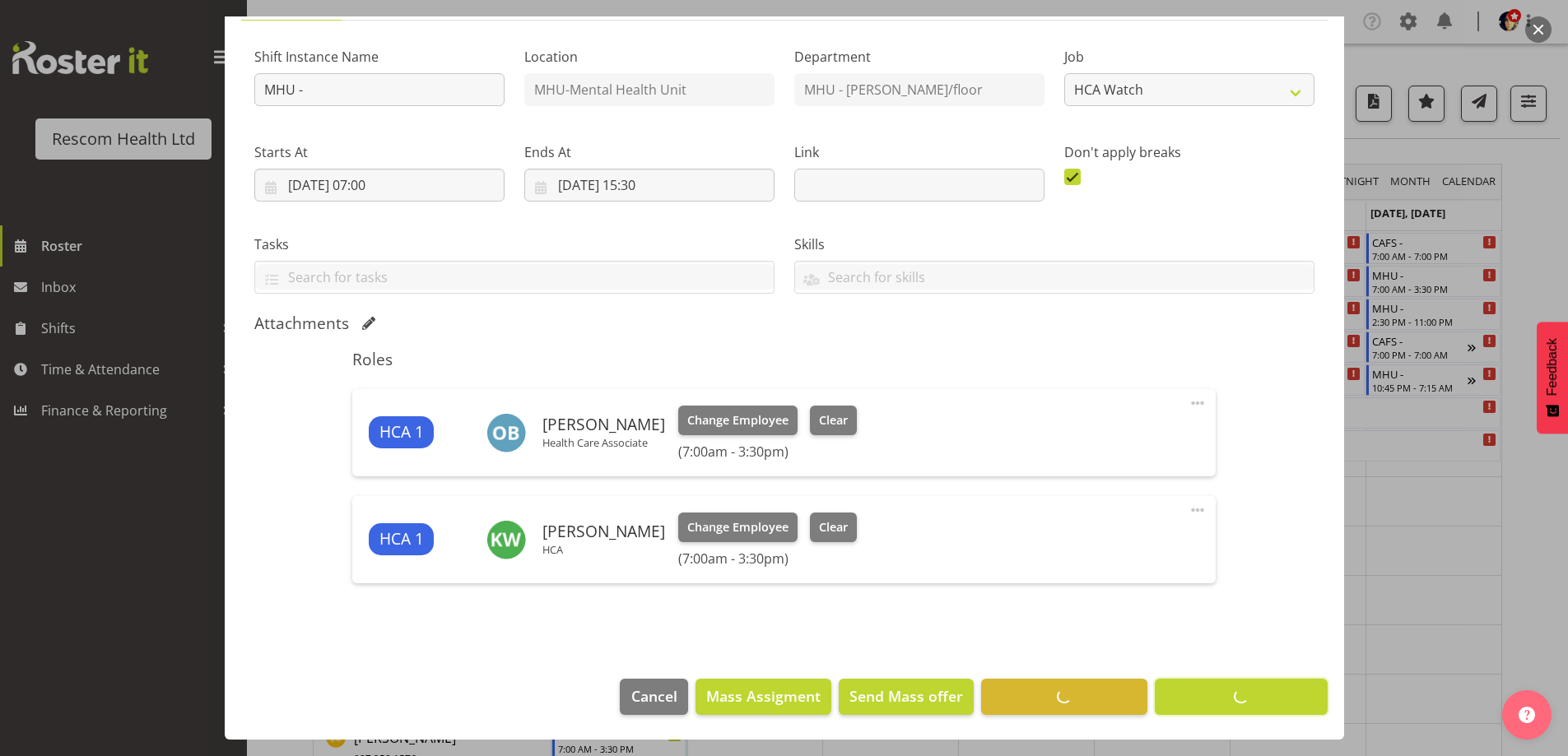
scroll to position [146, 0]
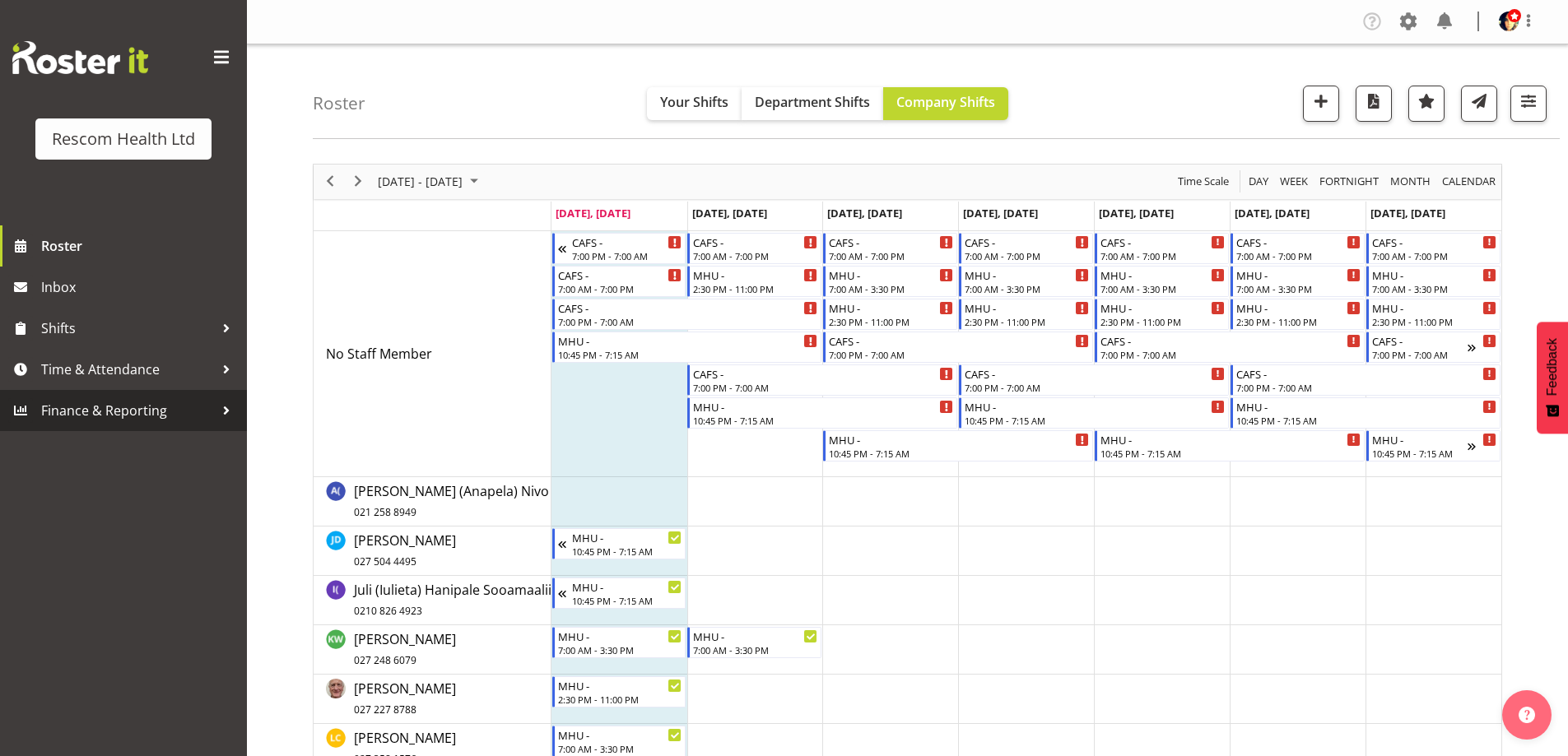
click at [117, 405] on span "Finance & Reporting" at bounding box center [128, 411] width 173 height 25
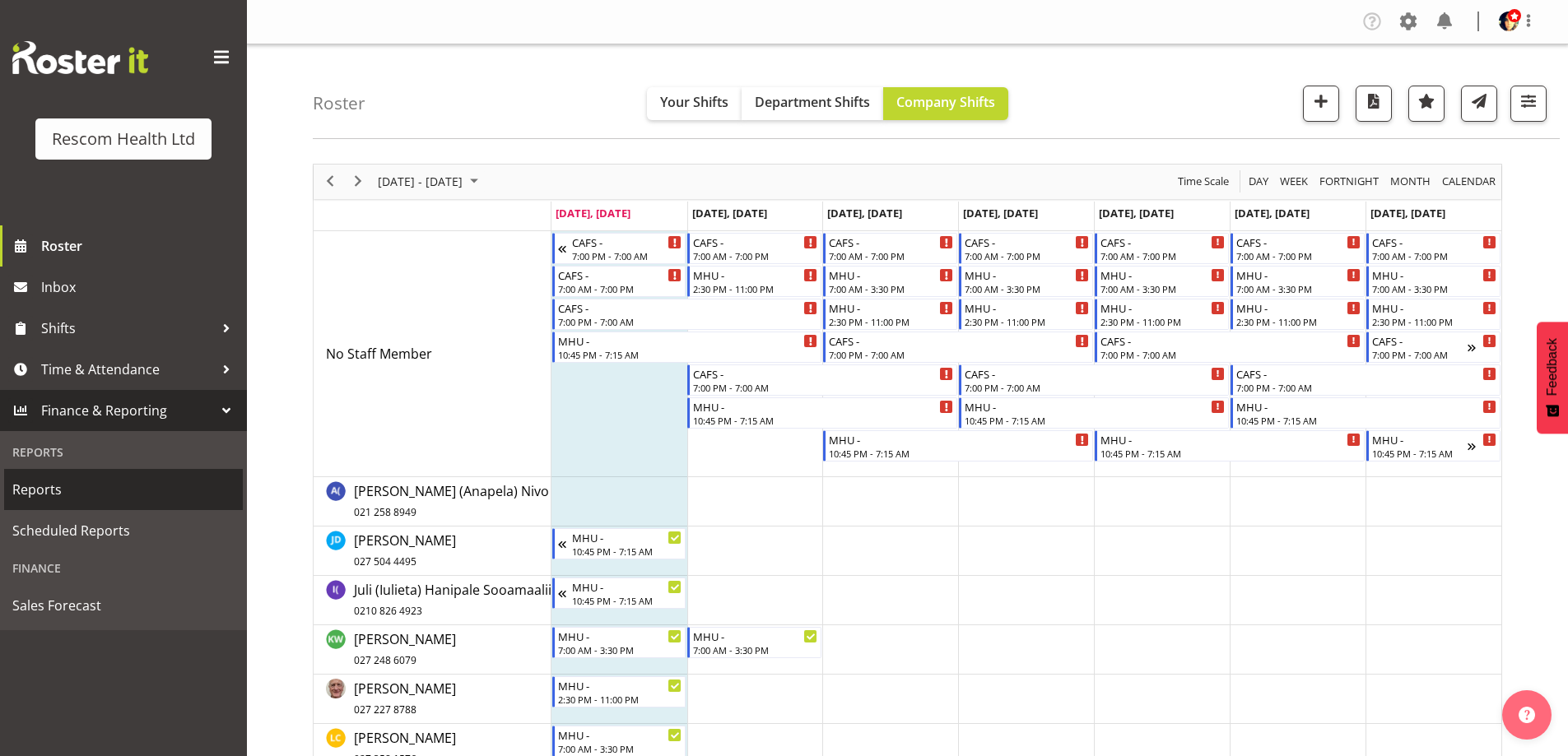
click at [78, 487] on span "Reports" at bounding box center [123, 489] width 222 height 25
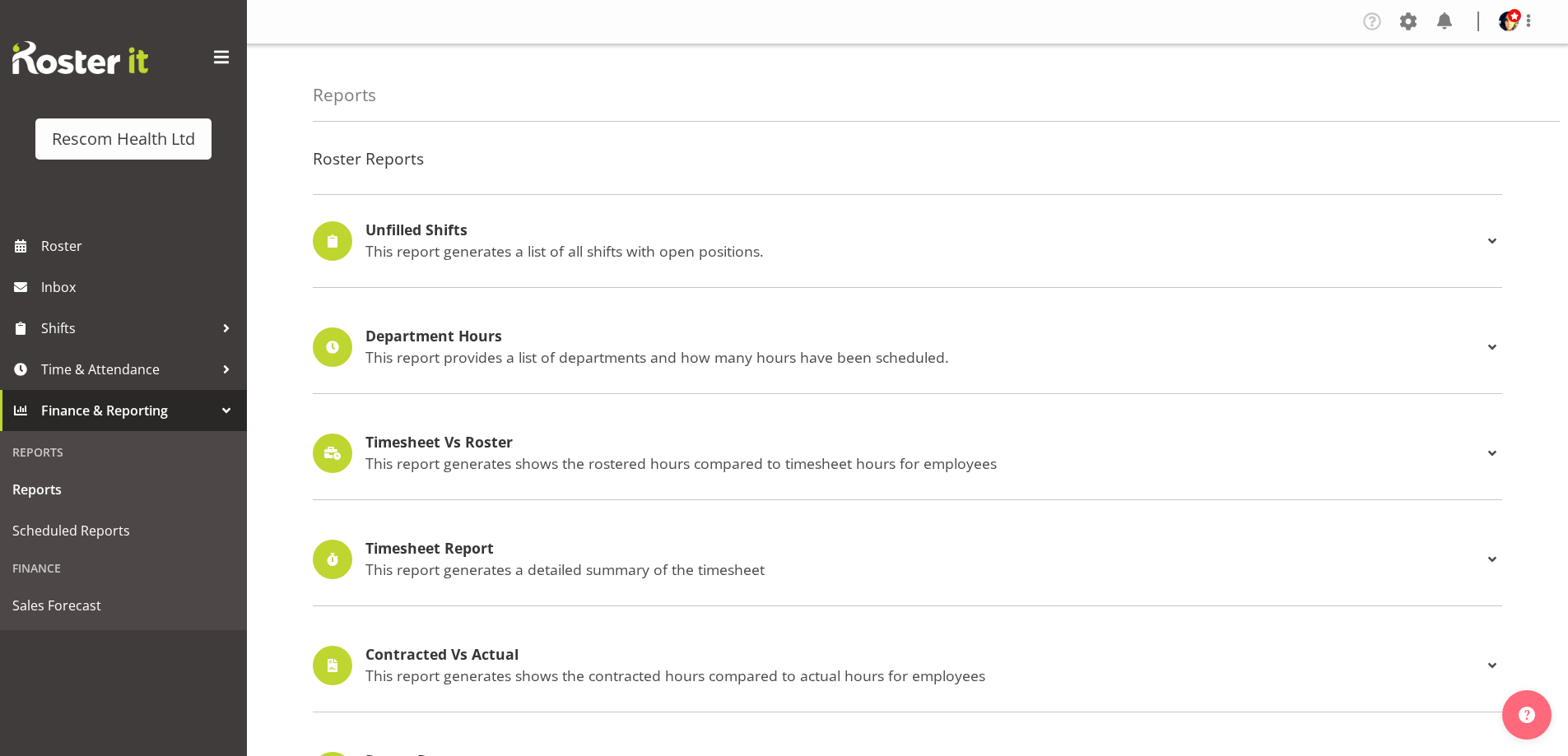
select select "7"
select select "2025"
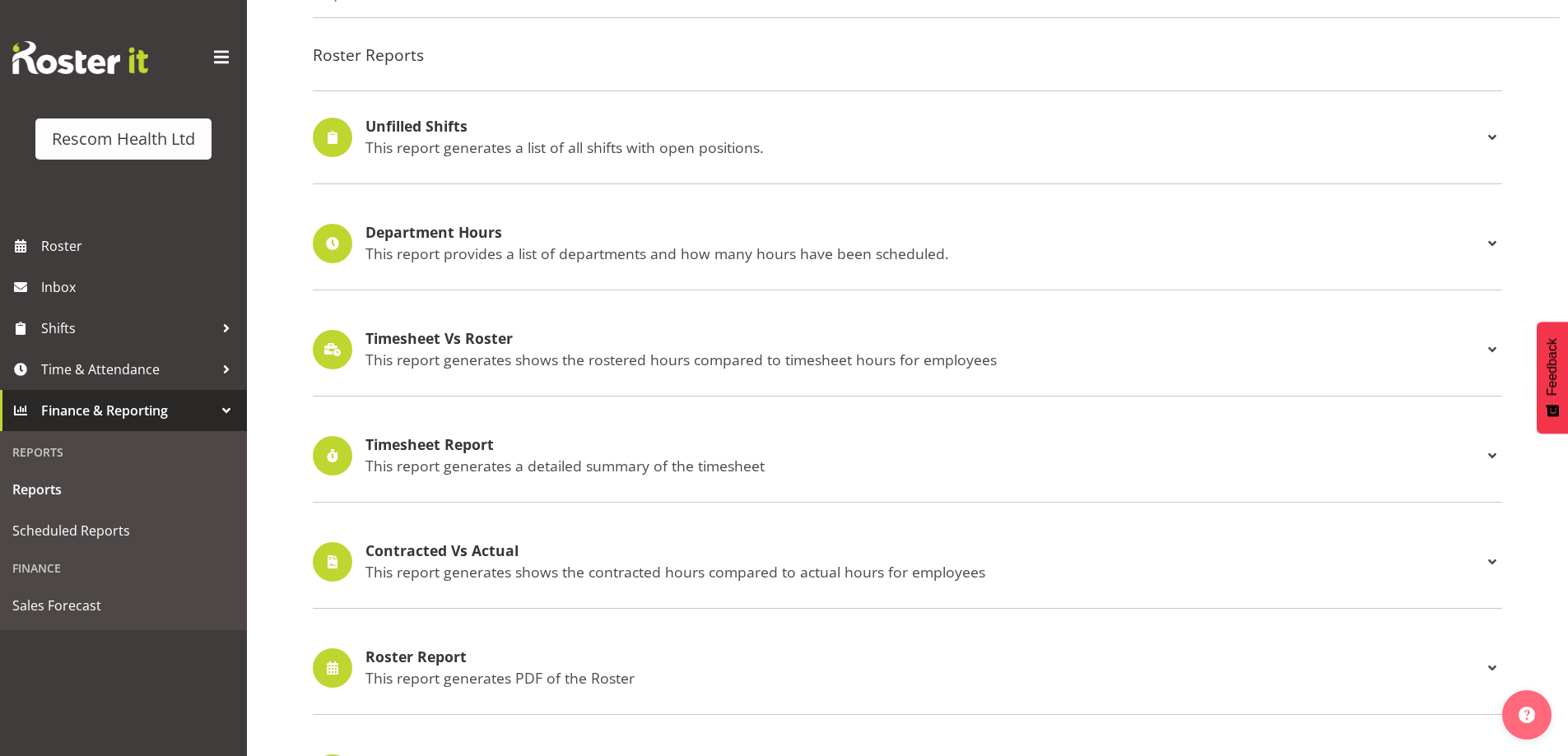
scroll to position [329, 0]
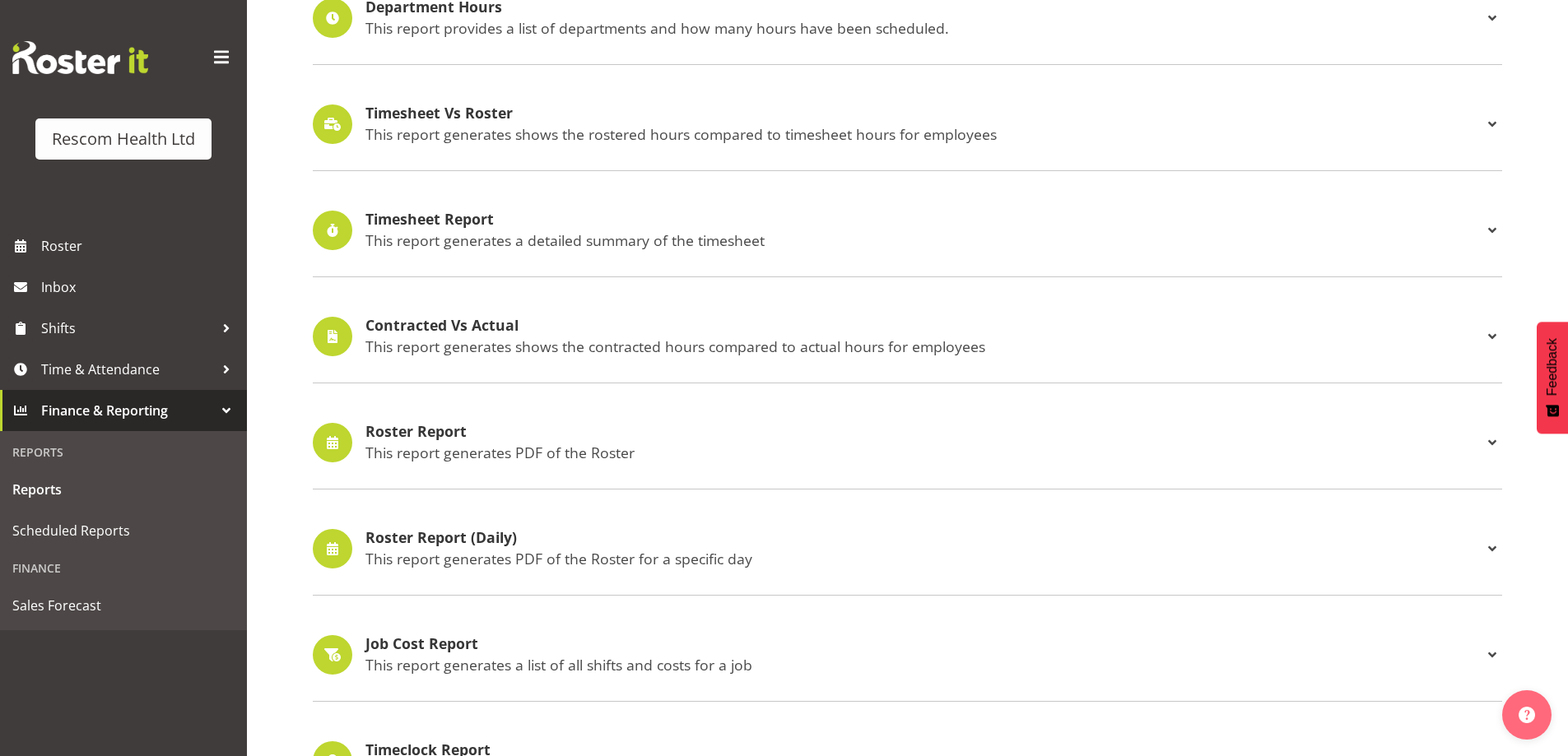
click at [419, 438] on h4 "Roster Report" at bounding box center [923, 431] width 1117 height 16
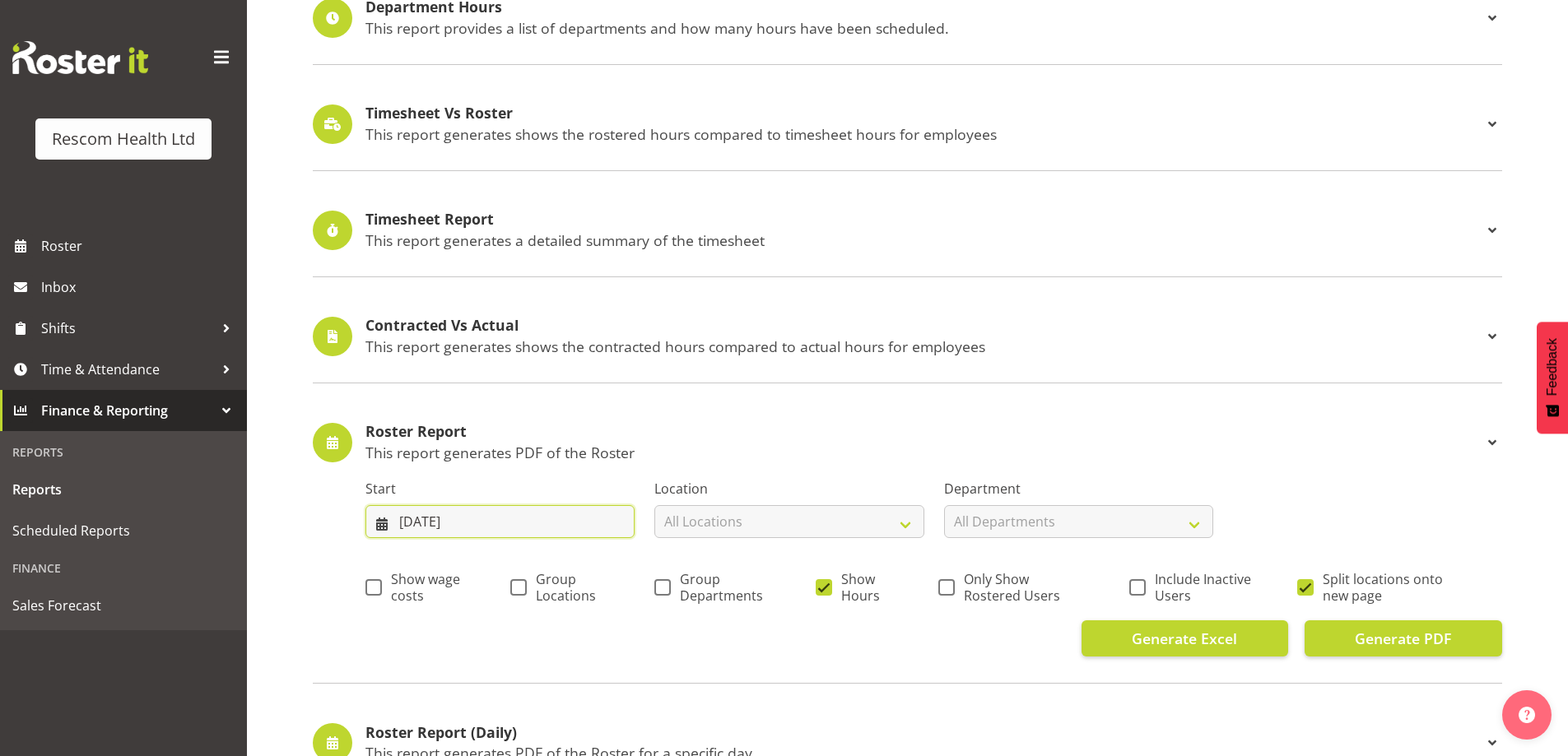
click at [420, 519] on input "04/08/2025" at bounding box center [500, 521] width 269 height 33
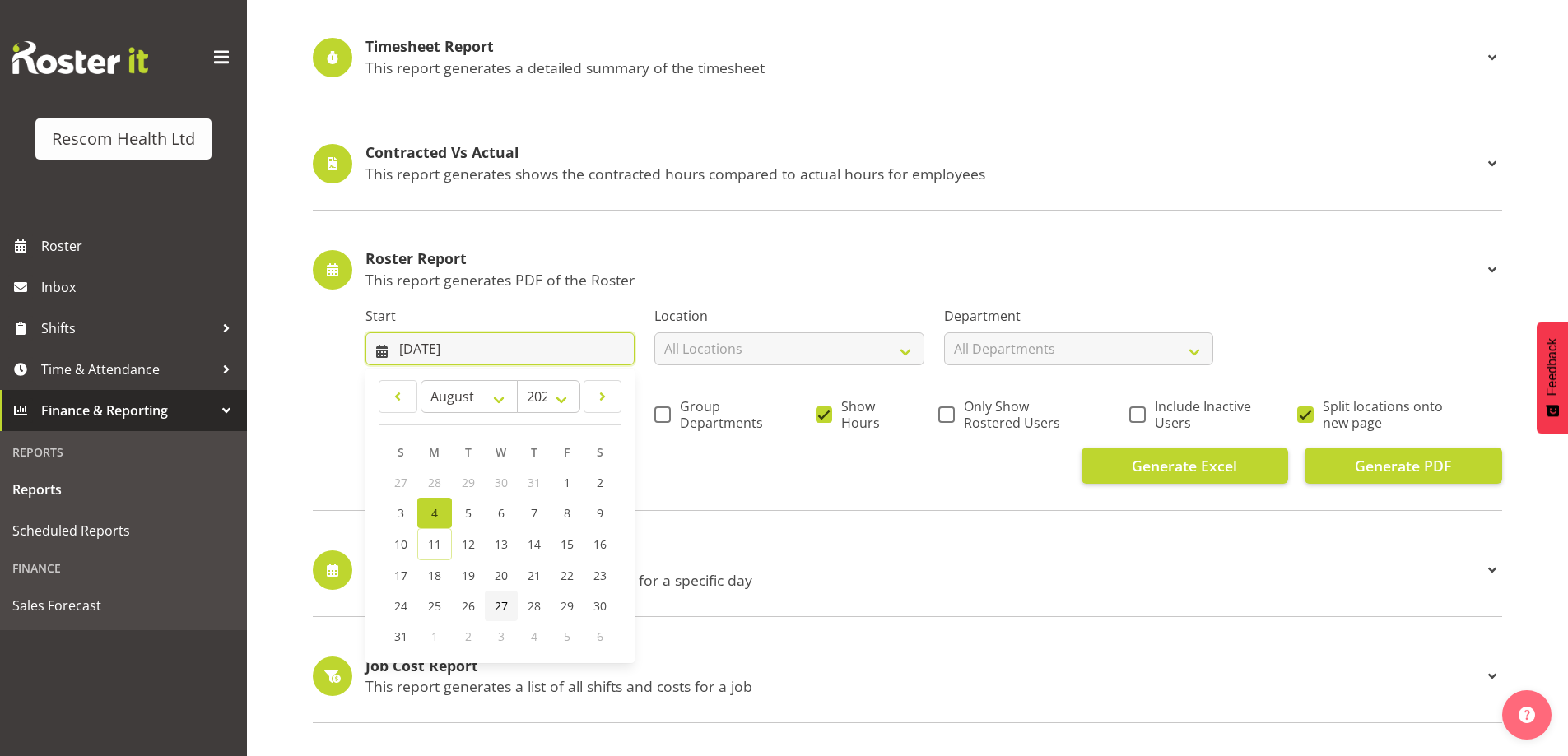
scroll to position [576, 0]
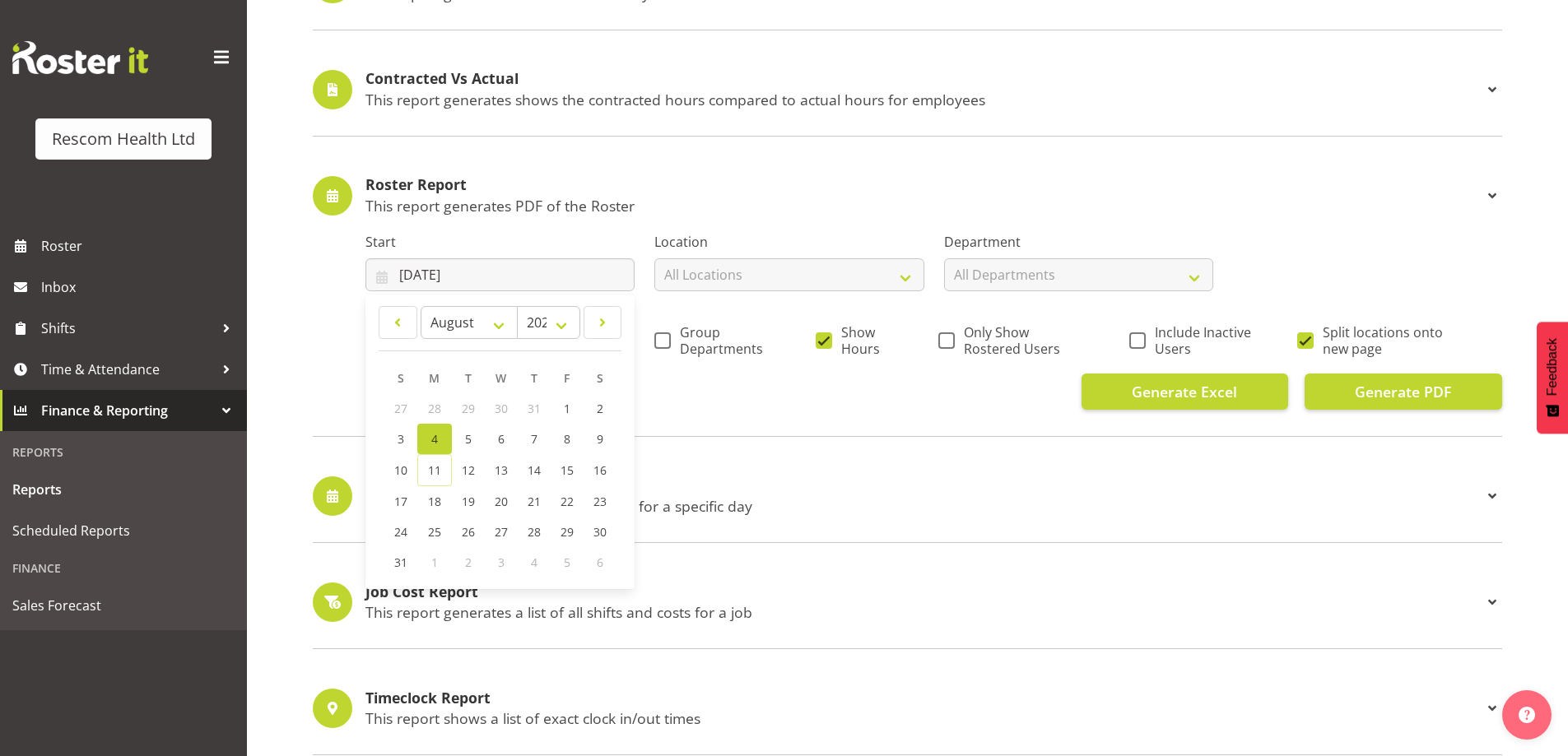
click at [431, 436] on span "4" at bounding box center [435, 439] width 7 height 15
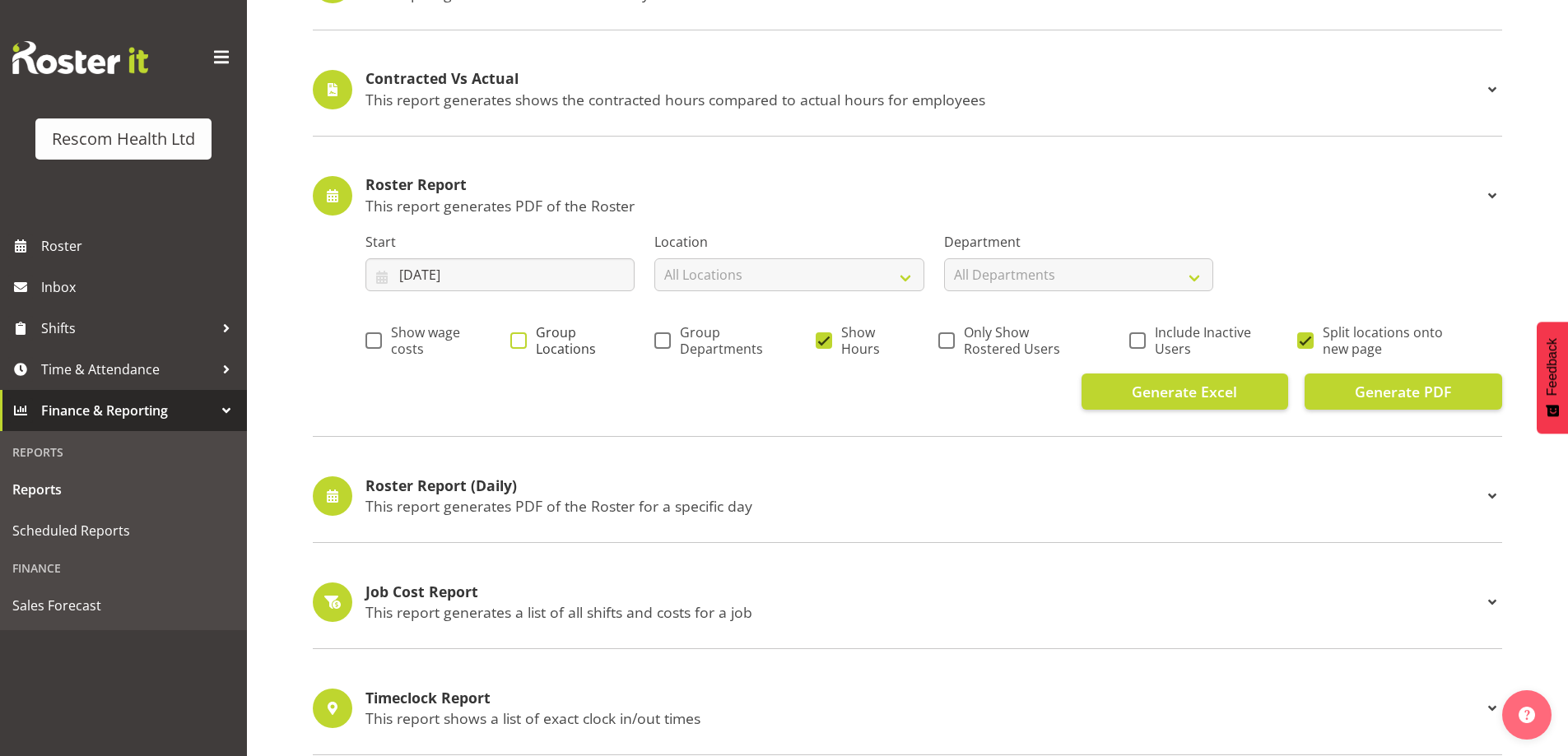
click at [521, 339] on span at bounding box center [518, 340] width 16 height 16
click at [521, 339] on input "Group Locations" at bounding box center [515, 340] width 10 height 10
checkbox input "true"
drag, startPoint x: 663, startPoint y: 340, endPoint x: 786, endPoint y: 357, distance: 124.2
click at [664, 340] on span at bounding box center [662, 340] width 16 height 16
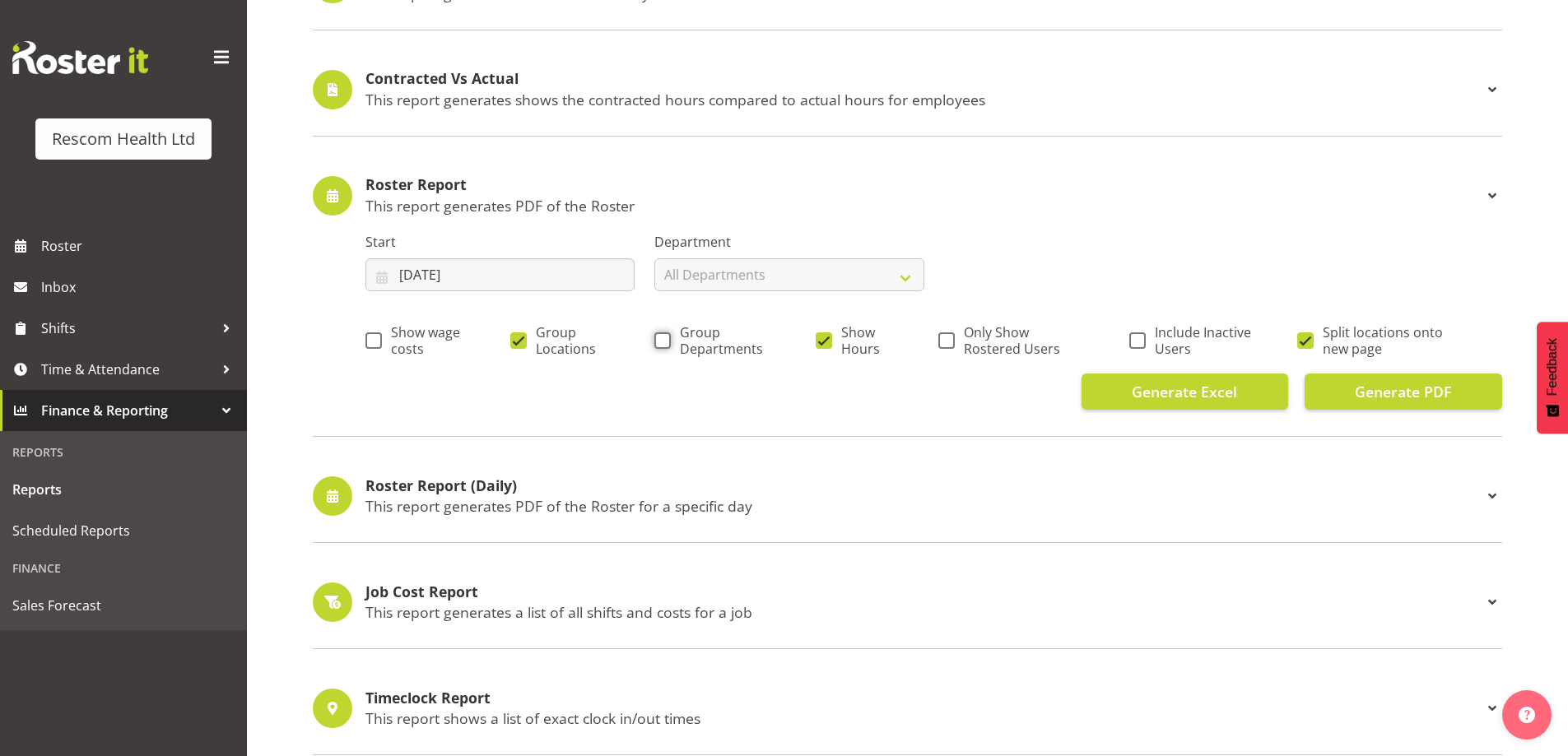
click at [664, 340] on input "Group Departments" at bounding box center [659, 340] width 10 height 10
checkbox input "true"
click at [827, 343] on span at bounding box center [823, 340] width 16 height 16
click at [826, 343] on input "Show Hours" at bounding box center [820, 340] width 10 height 10
checkbox input "false"
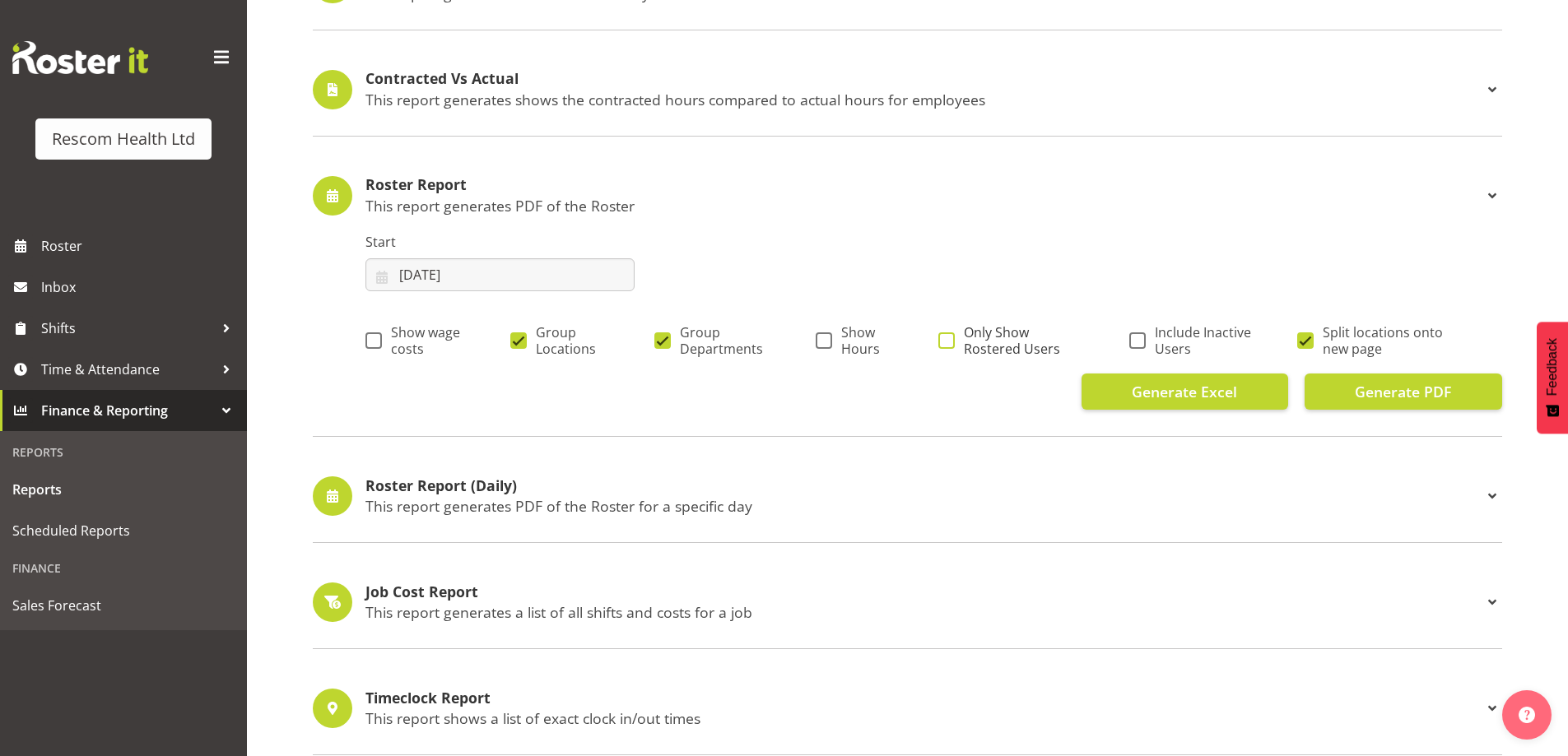
drag, startPoint x: 950, startPoint y: 340, endPoint x: 964, endPoint y: 340, distance: 14.0
click at [953, 340] on span at bounding box center [946, 340] width 16 height 16
click at [949, 340] on input "Only Show Rostered Users" at bounding box center [943, 340] width 10 height 10
checkbox input "true"
drag, startPoint x: 1305, startPoint y: 341, endPoint x: 1328, endPoint y: 354, distance: 26.4
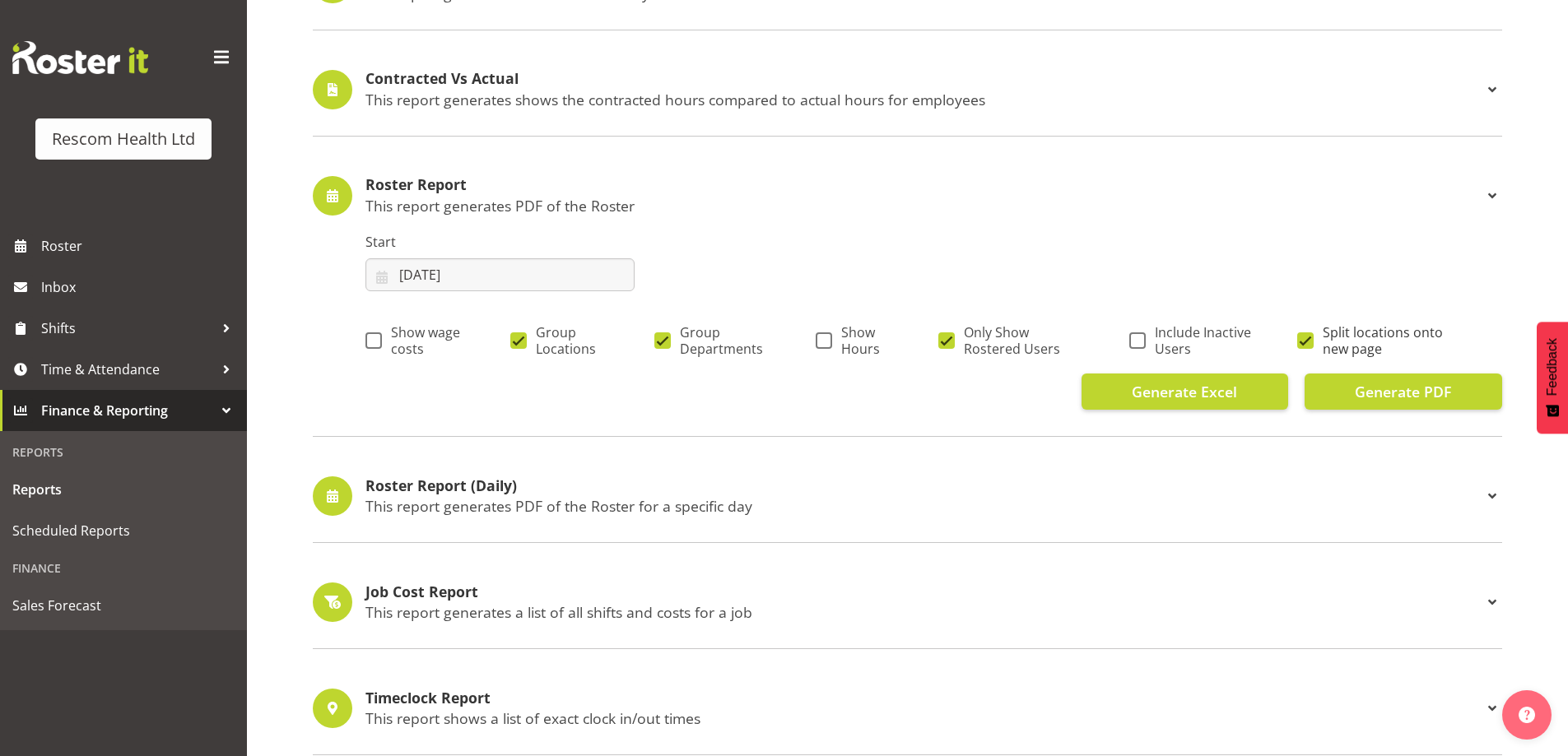
click at [1305, 340] on span at bounding box center [1305, 340] width 16 height 16
click at [1305, 340] on input "Split locations onto new page" at bounding box center [1302, 340] width 10 height 10
checkbox input "false"
click at [1363, 386] on span "Generate PDF" at bounding box center [1403, 392] width 96 height 21
